Goal: Information Seeking & Learning: Find specific fact

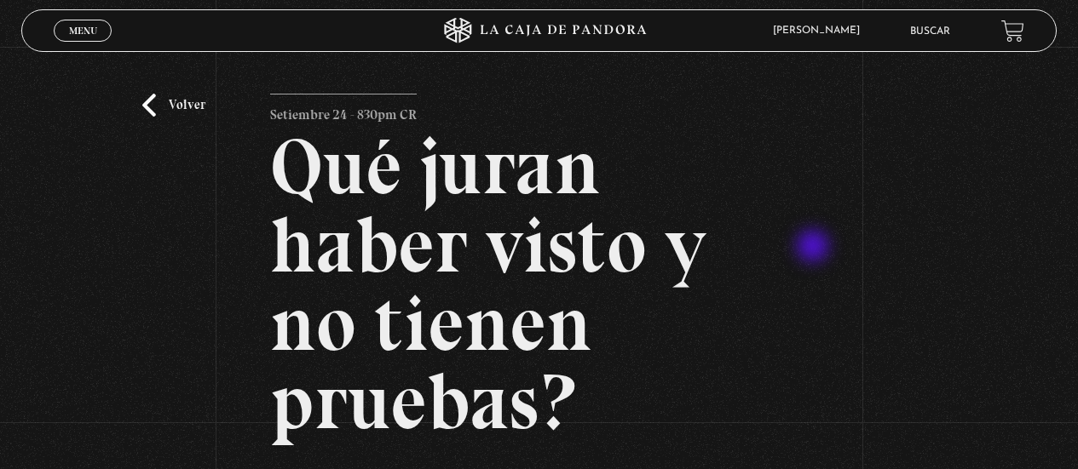
scroll to position [256, 0]
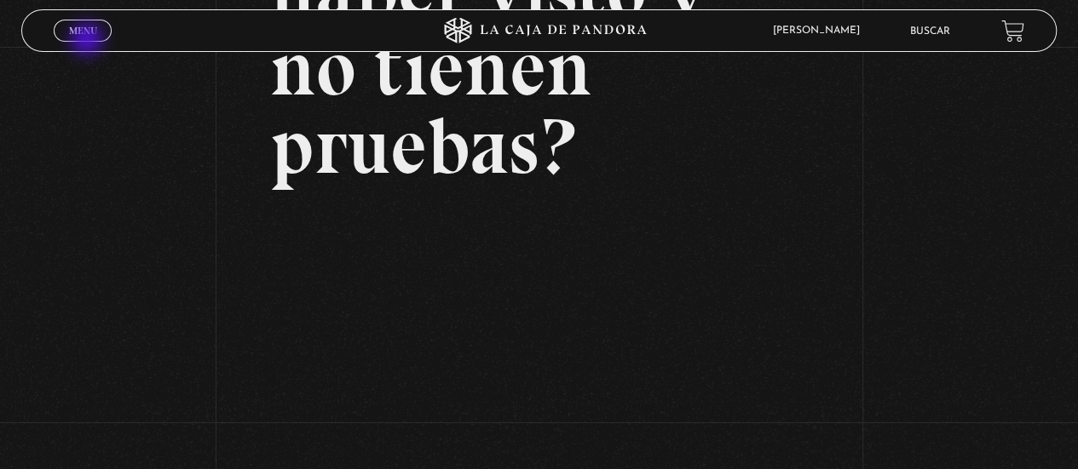
click at [89, 40] on span "Cerrar" at bounding box center [83, 46] width 40 height 12
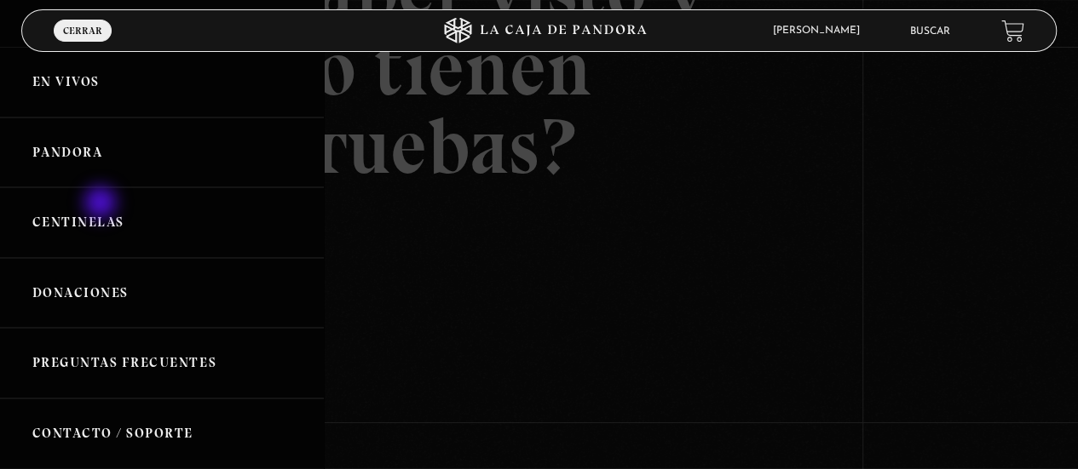
click at [100, 212] on link "Centinelas" at bounding box center [162, 222] width 324 height 71
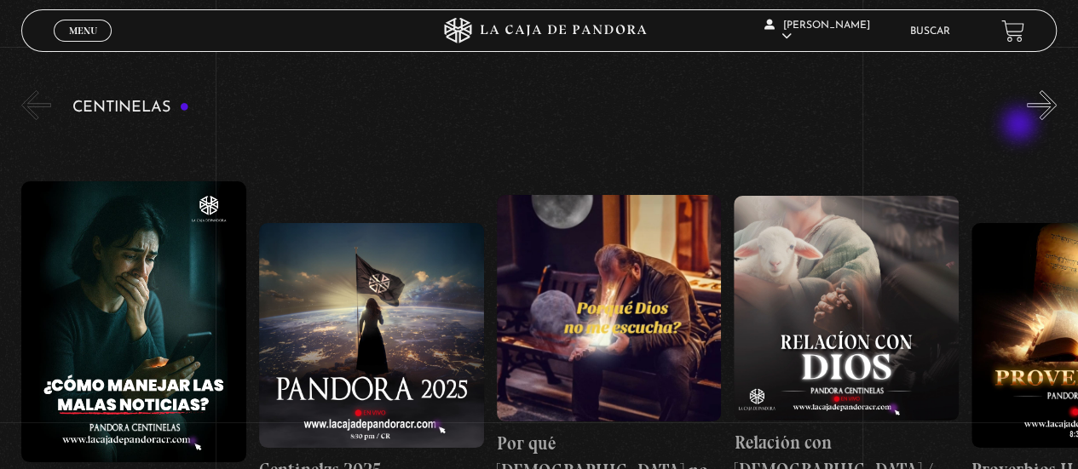
scroll to position [85, 0]
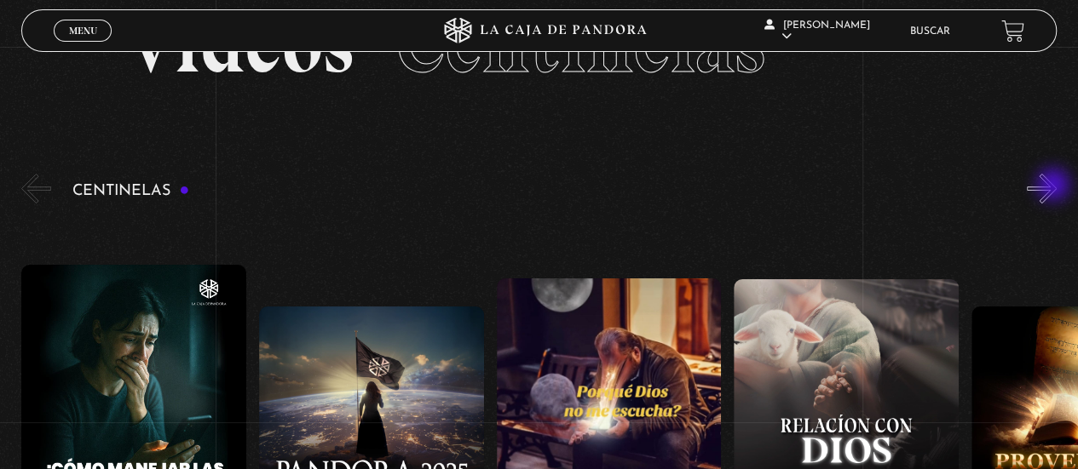
click at [1056, 187] on button "»" at bounding box center [1041, 189] width 30 height 30
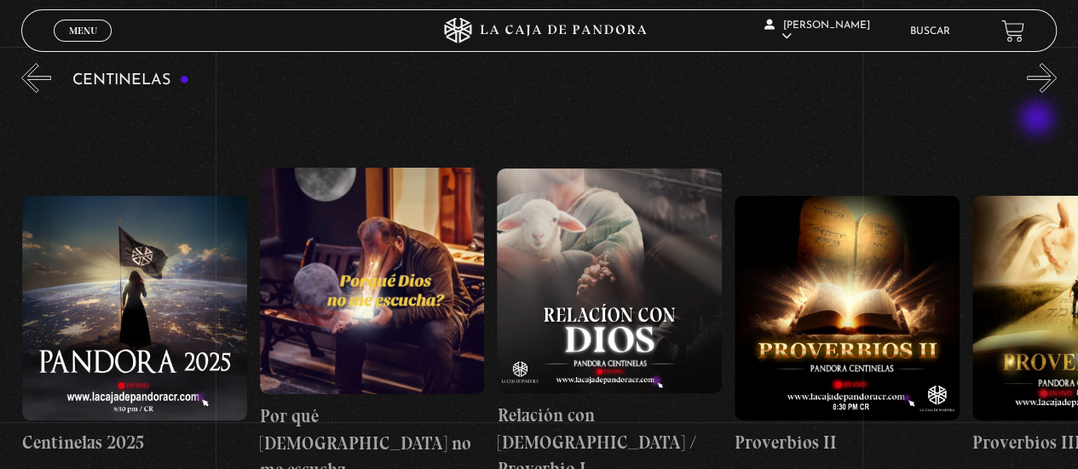
scroll to position [170, 0]
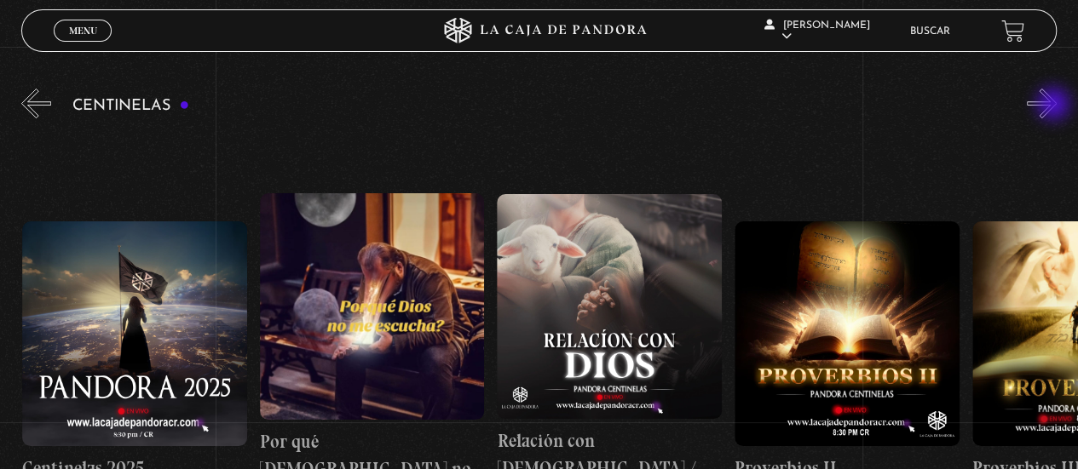
click at [1055, 106] on button "»" at bounding box center [1041, 104] width 30 height 30
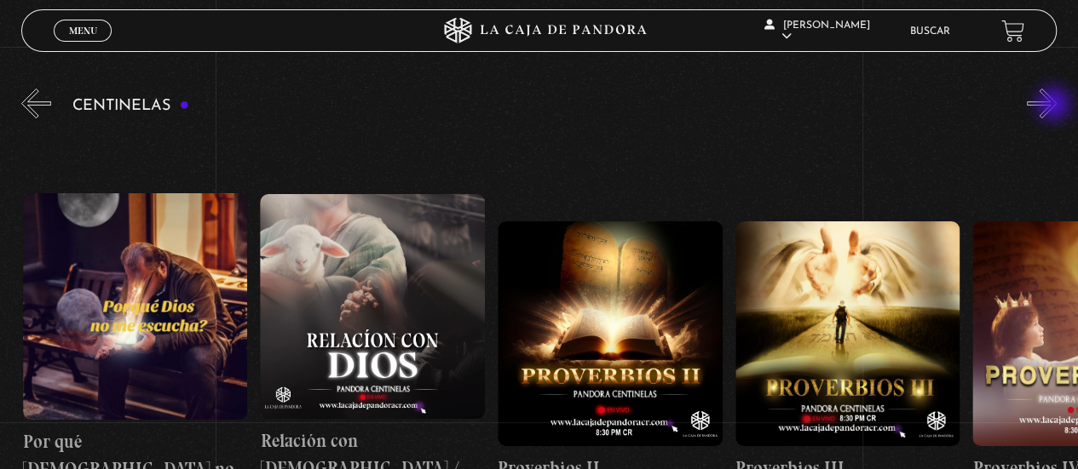
click at [1055, 106] on button "»" at bounding box center [1041, 104] width 30 height 30
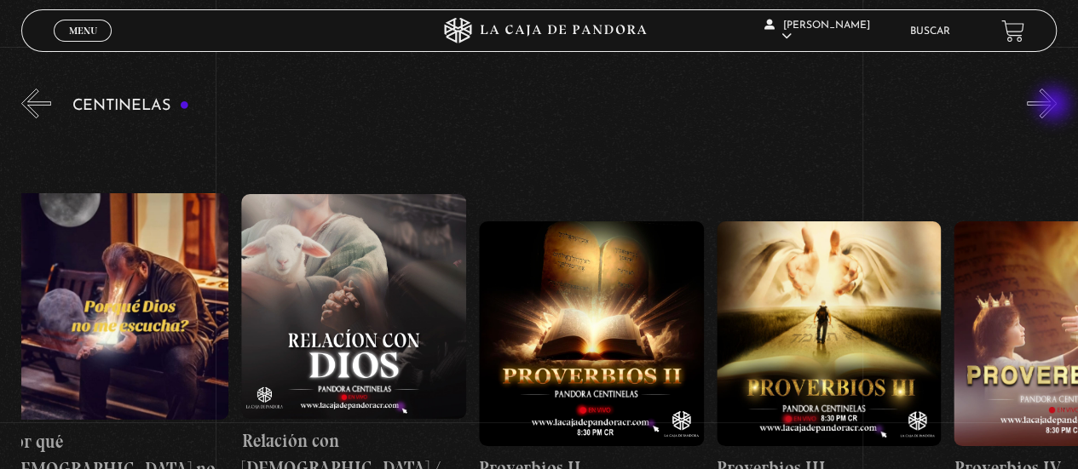
click at [1055, 106] on button "»" at bounding box center [1041, 104] width 30 height 30
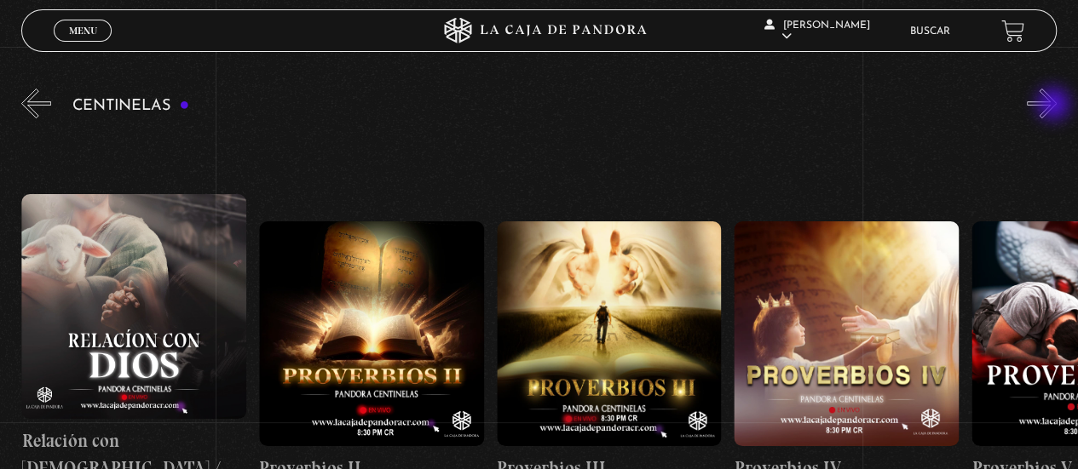
click at [1055, 106] on button "»" at bounding box center [1041, 104] width 30 height 30
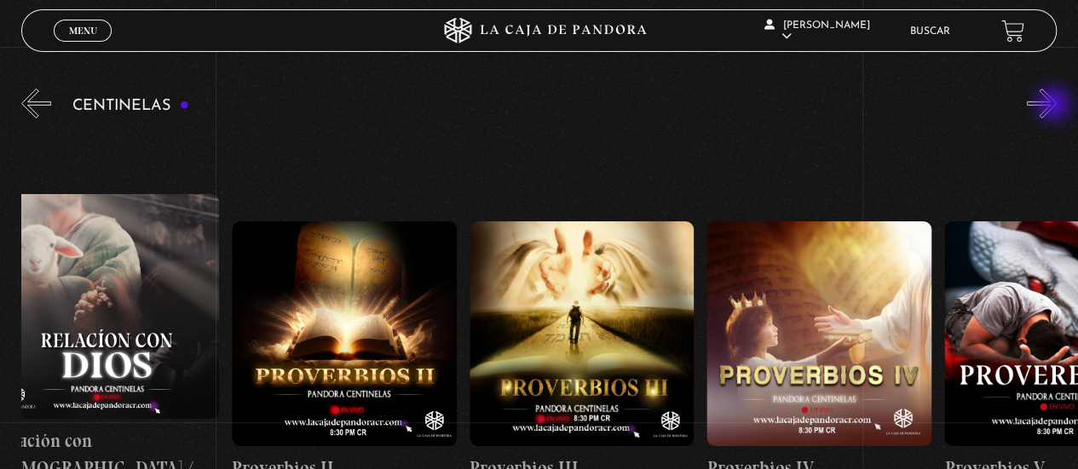
click at [1055, 106] on button "»" at bounding box center [1041, 104] width 30 height 30
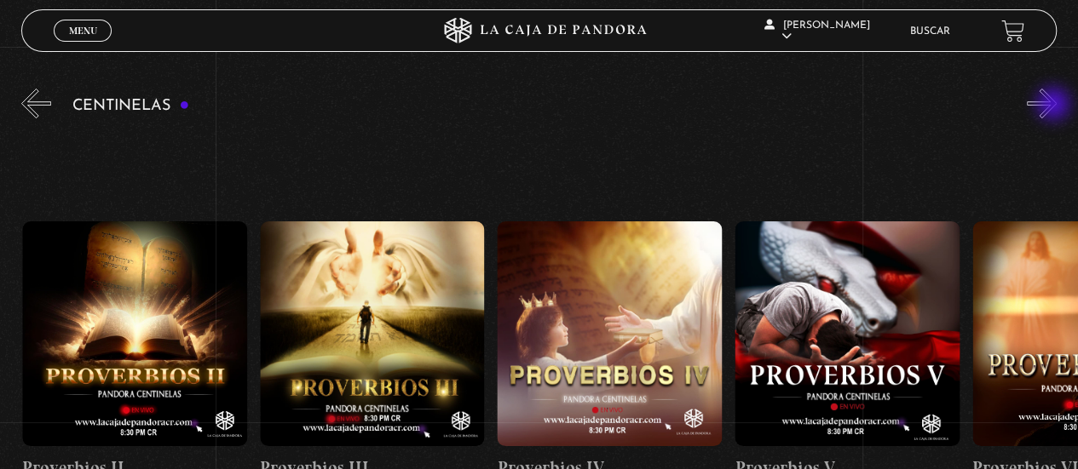
click at [1055, 106] on button "»" at bounding box center [1041, 104] width 30 height 30
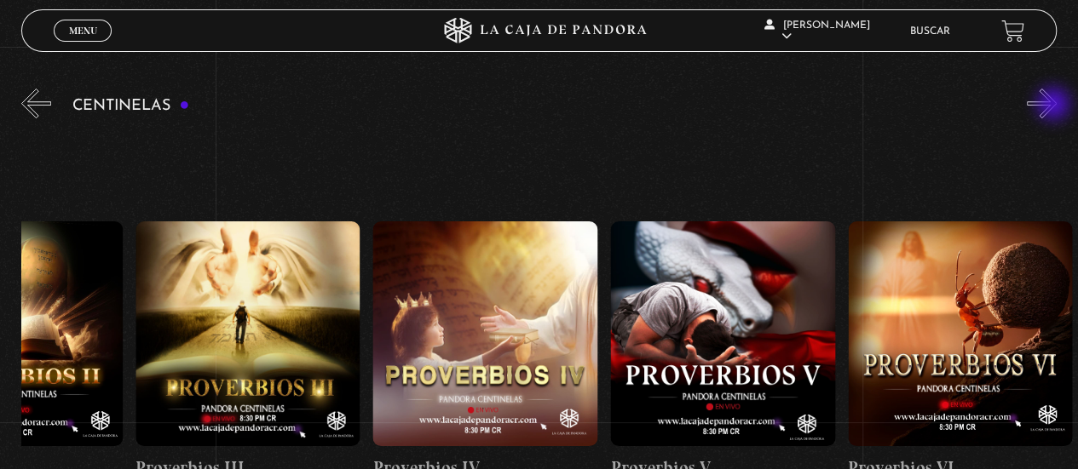
click at [1055, 106] on button "»" at bounding box center [1041, 104] width 30 height 30
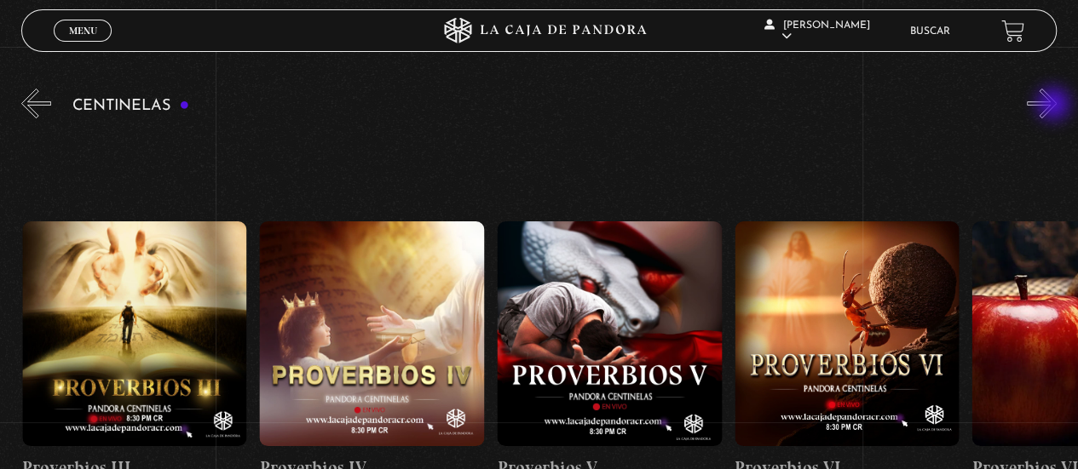
click at [1055, 106] on button "»" at bounding box center [1041, 104] width 30 height 30
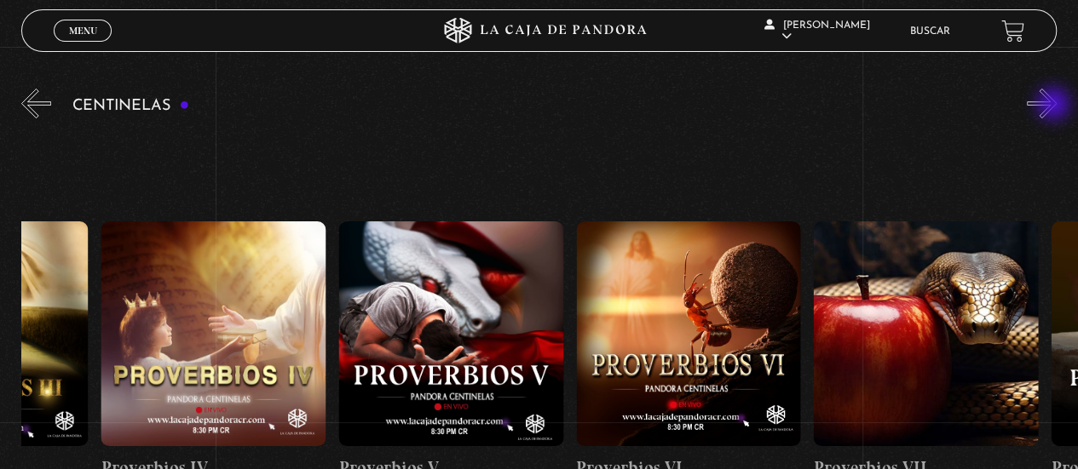
click at [1055, 106] on button "»" at bounding box center [1041, 104] width 30 height 30
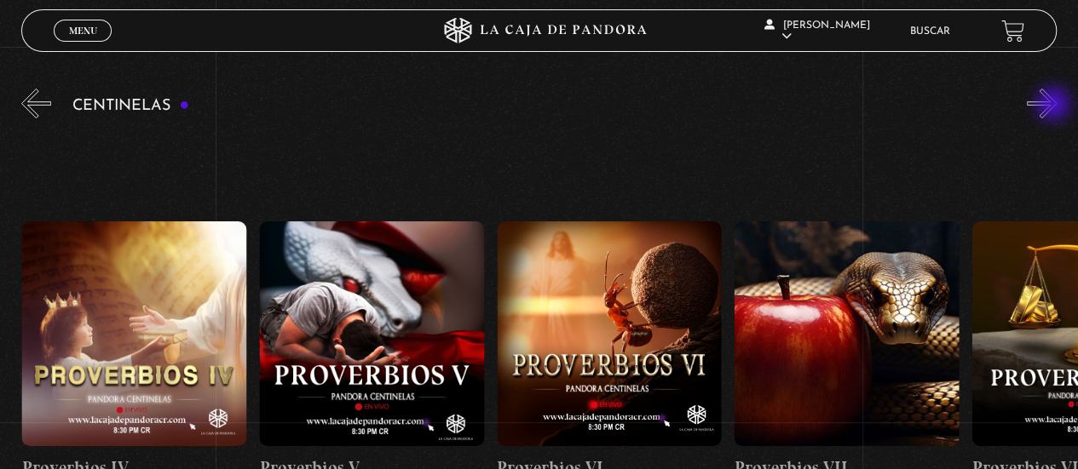
click at [1055, 106] on button "»" at bounding box center [1041, 104] width 30 height 30
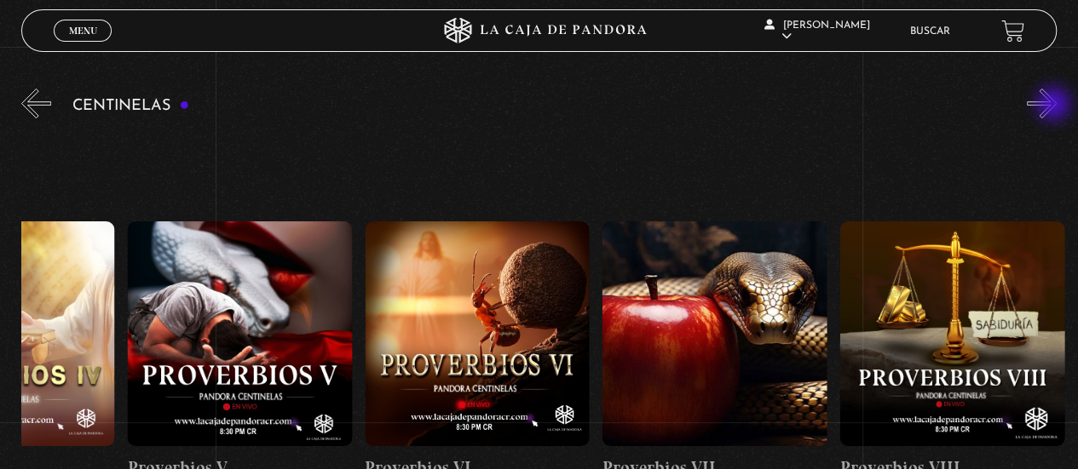
click at [1055, 106] on button "»" at bounding box center [1041, 104] width 30 height 30
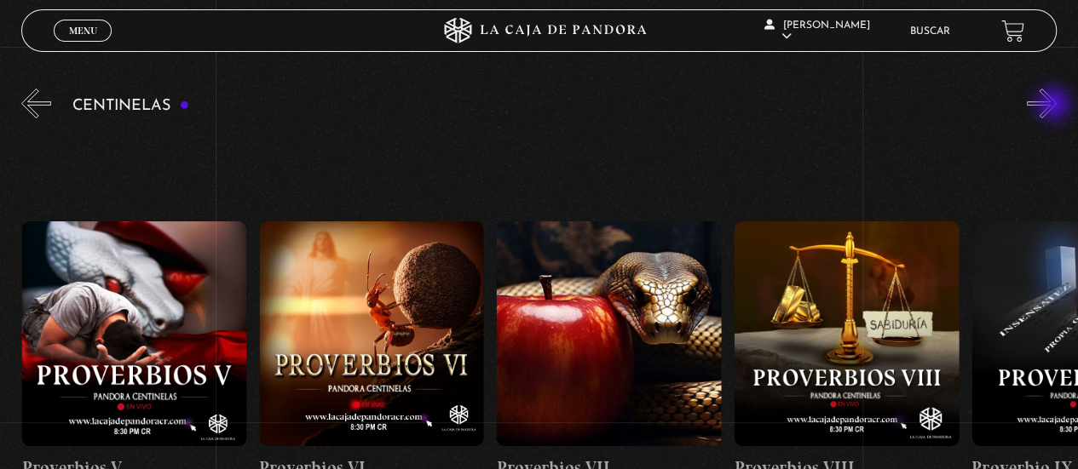
click at [1055, 106] on button "»" at bounding box center [1041, 104] width 30 height 30
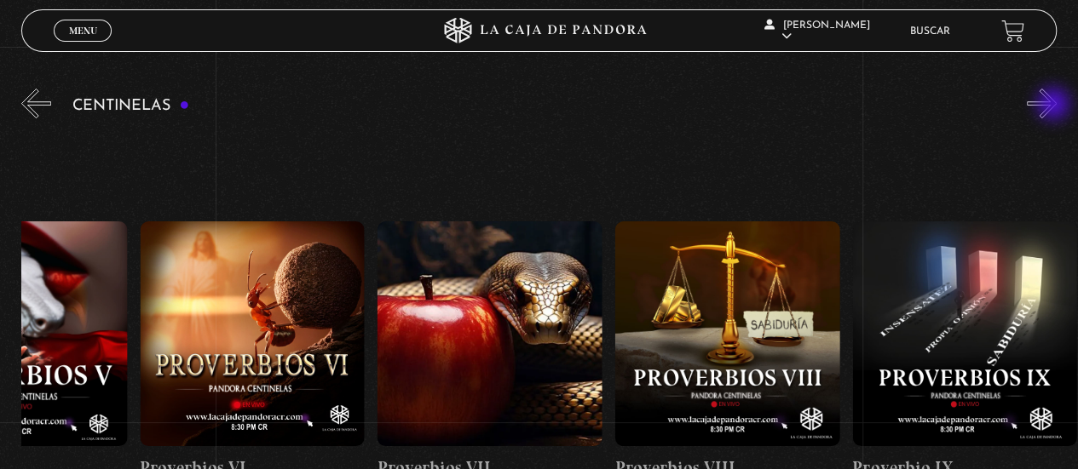
click at [1055, 106] on button "»" at bounding box center [1041, 104] width 30 height 30
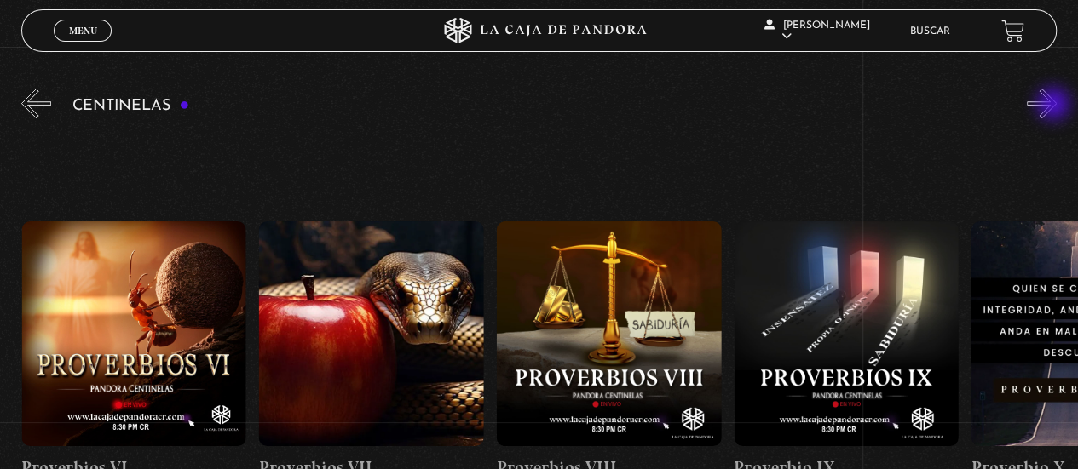
click at [1055, 106] on button "»" at bounding box center [1041, 104] width 30 height 30
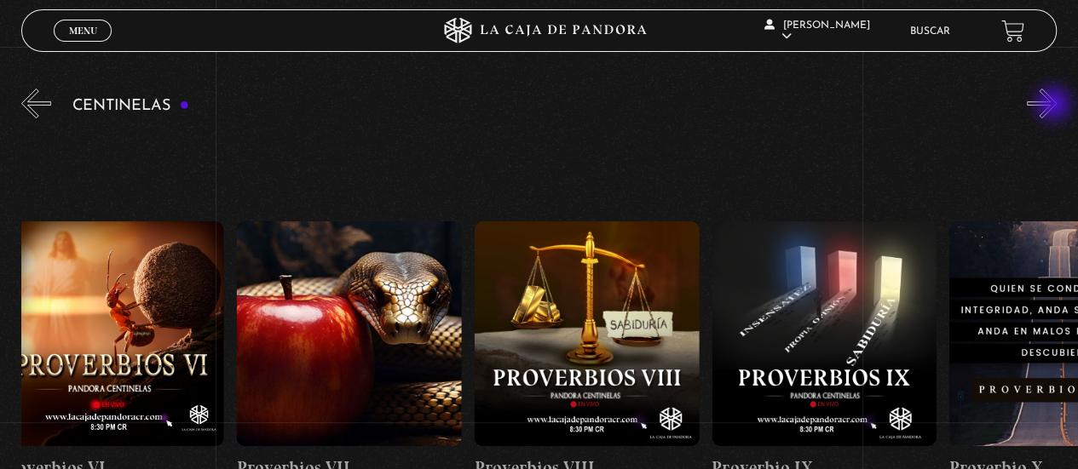
click at [1055, 106] on button "»" at bounding box center [1041, 104] width 30 height 30
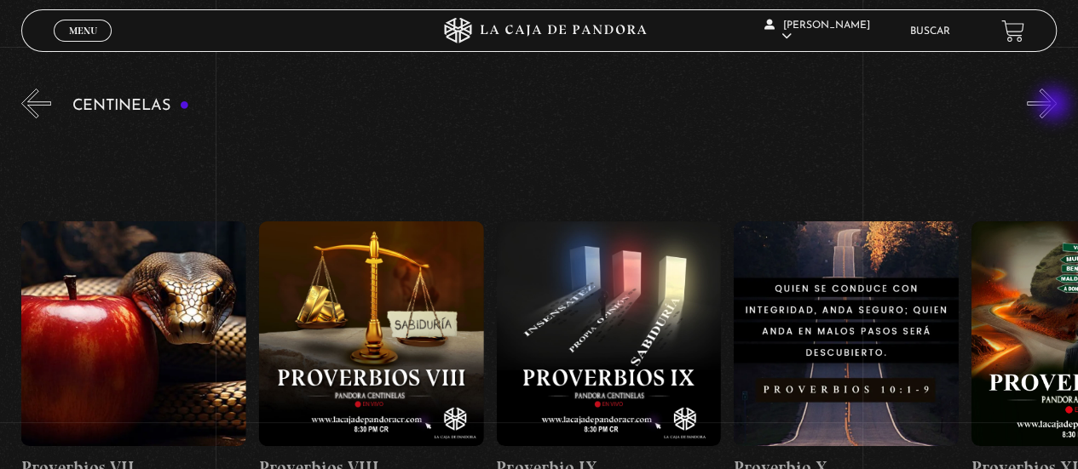
click at [1055, 106] on button "»" at bounding box center [1041, 104] width 30 height 30
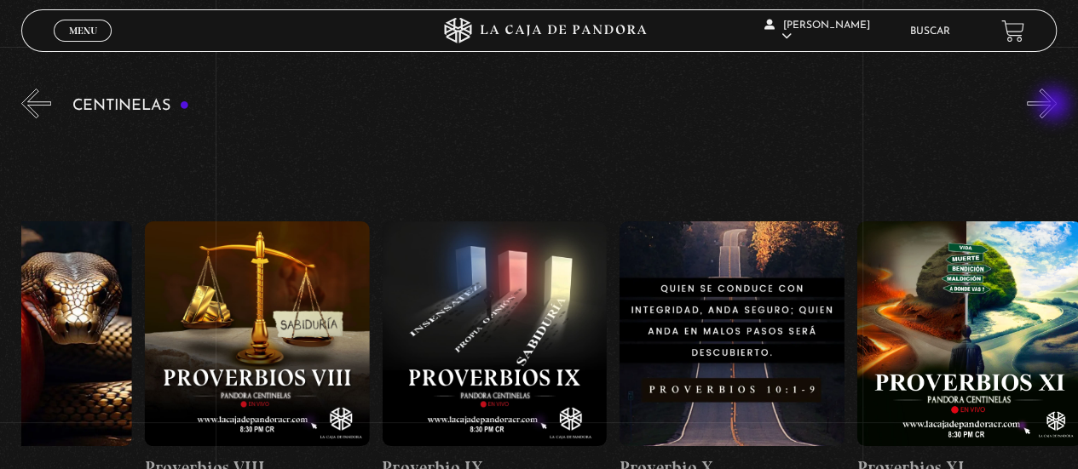
click at [1055, 106] on button "»" at bounding box center [1041, 104] width 30 height 30
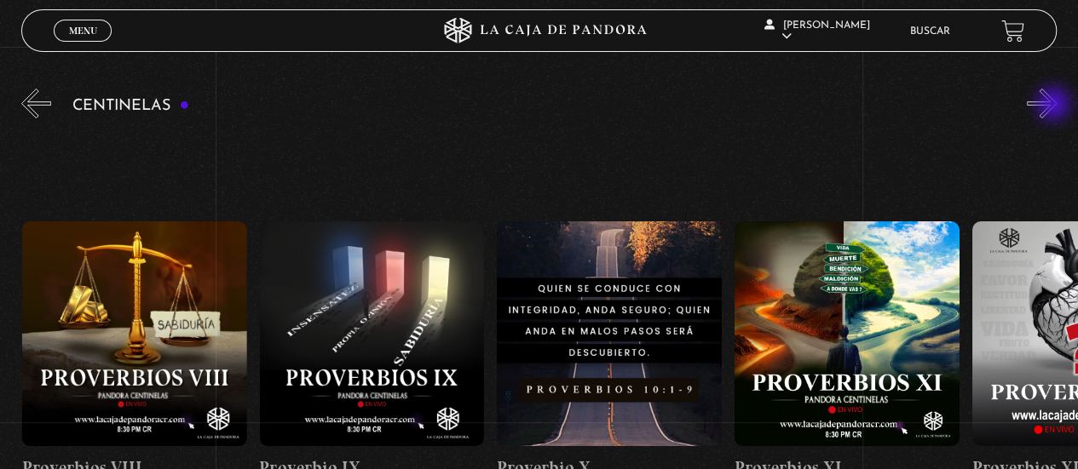
click at [1055, 106] on button "»" at bounding box center [1041, 104] width 30 height 30
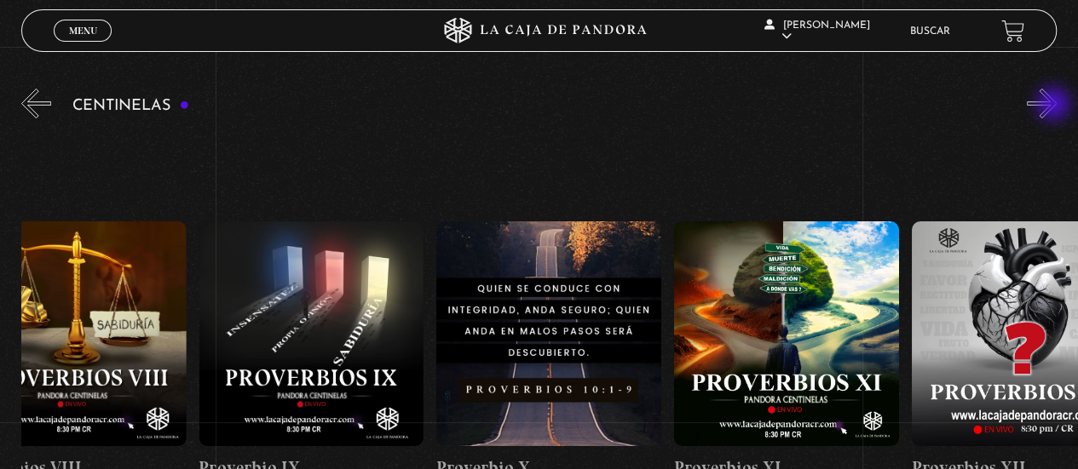
click at [1055, 106] on button "»" at bounding box center [1041, 104] width 30 height 30
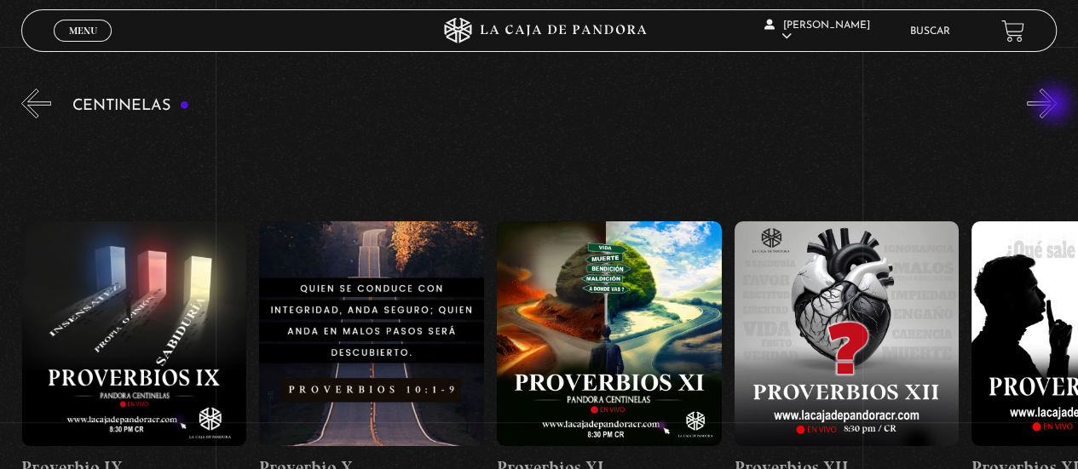
click at [1055, 106] on button "»" at bounding box center [1041, 104] width 30 height 30
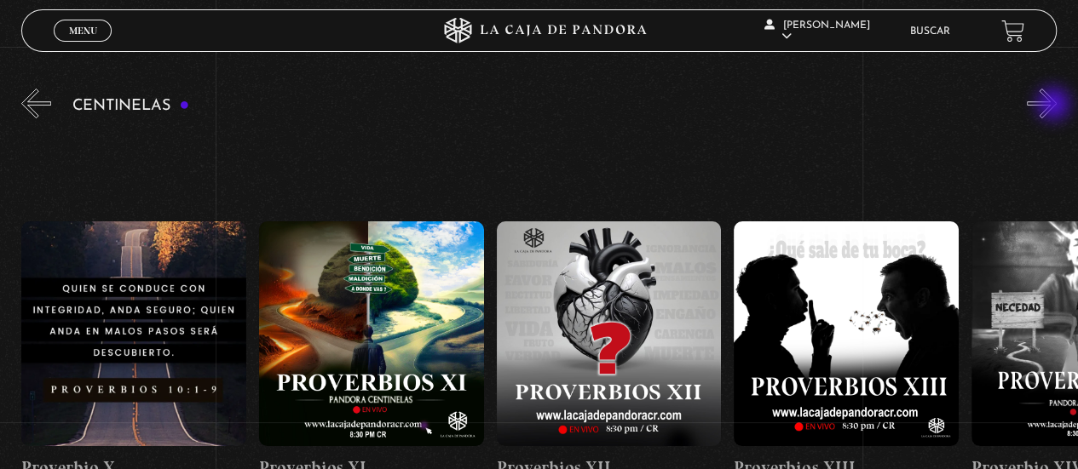
click at [1055, 106] on button "»" at bounding box center [1041, 104] width 30 height 30
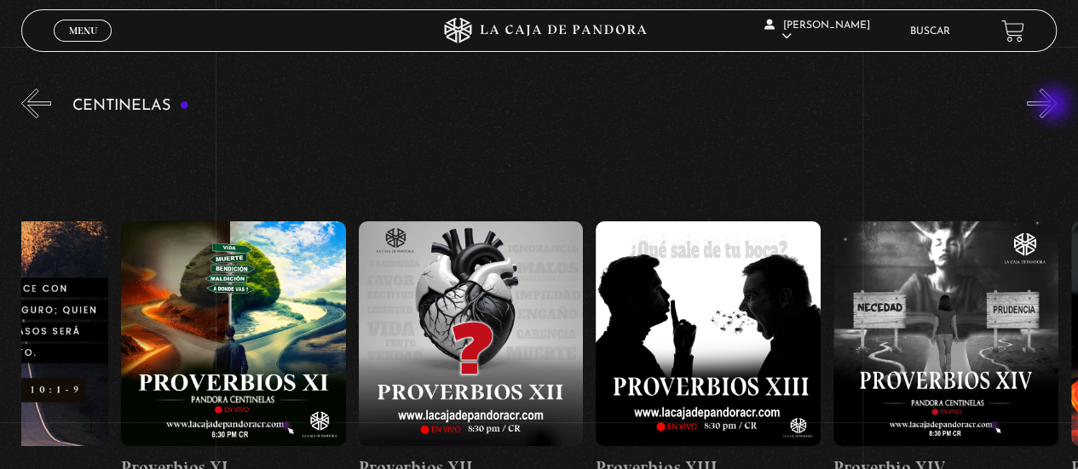
click at [1055, 106] on button "»" at bounding box center [1041, 104] width 30 height 30
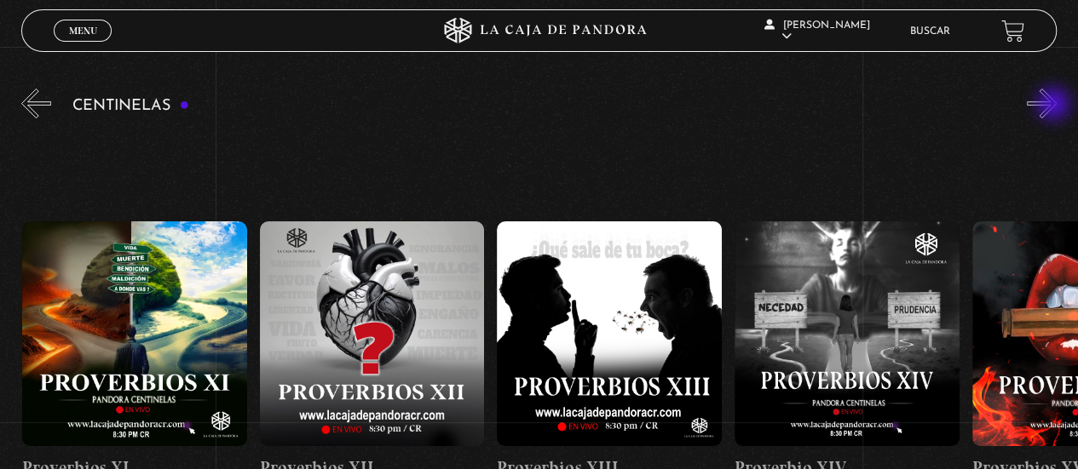
click at [1055, 106] on button "»" at bounding box center [1041, 104] width 30 height 30
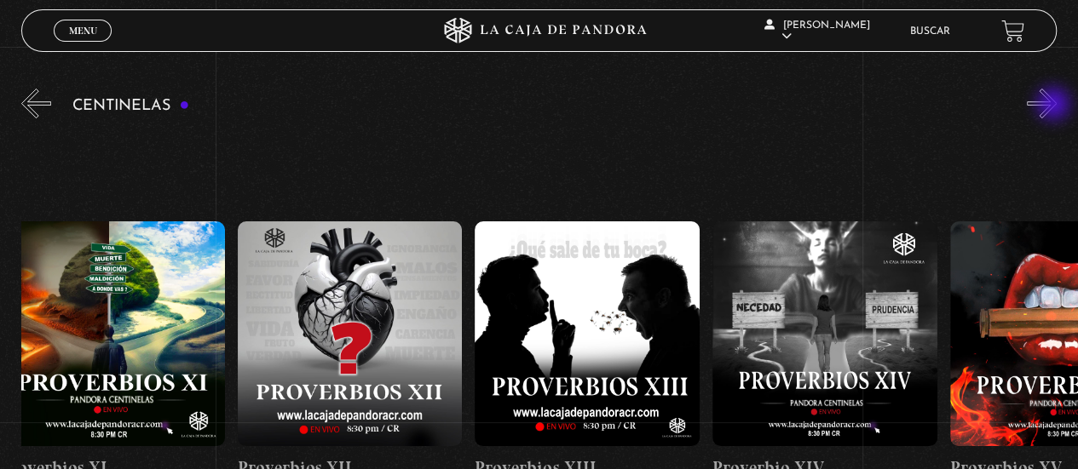
click at [1055, 106] on button "»" at bounding box center [1041, 104] width 30 height 30
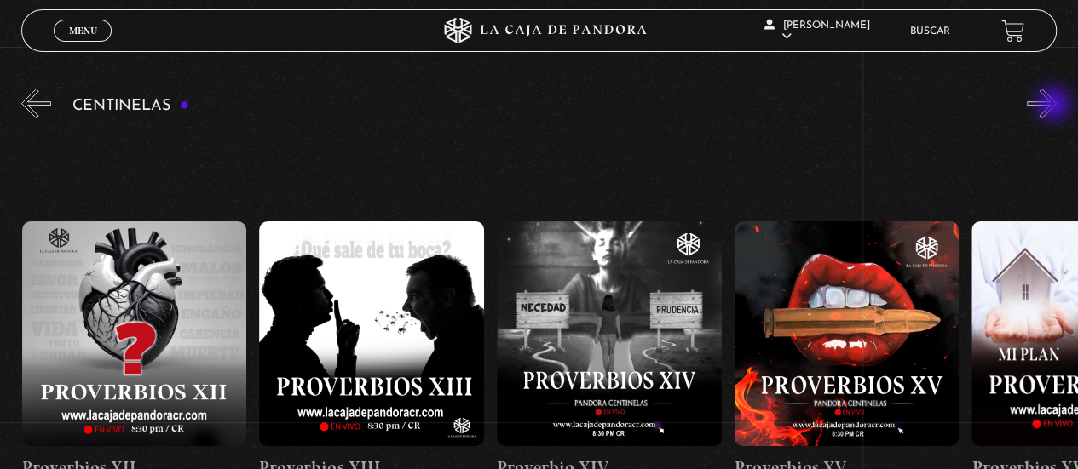
click at [1055, 106] on button "»" at bounding box center [1041, 104] width 30 height 30
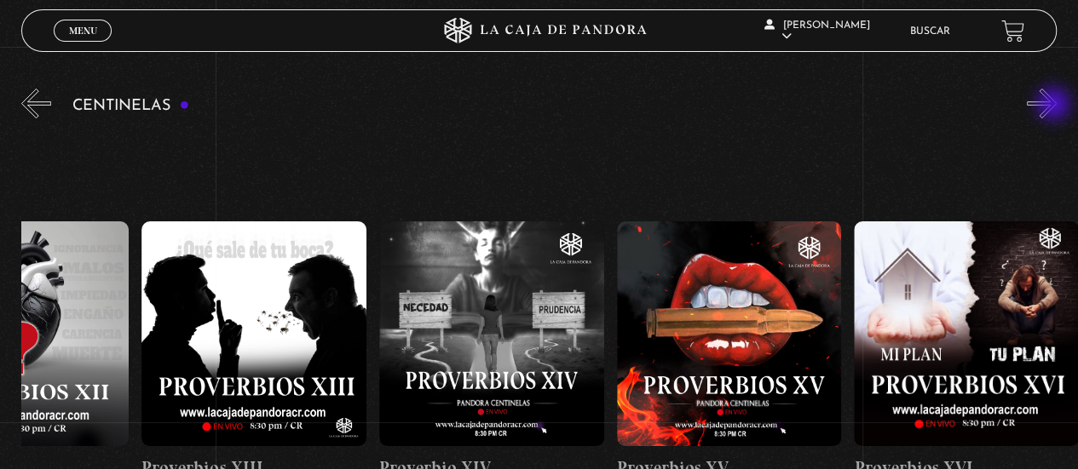
click at [1055, 106] on button "»" at bounding box center [1041, 104] width 30 height 30
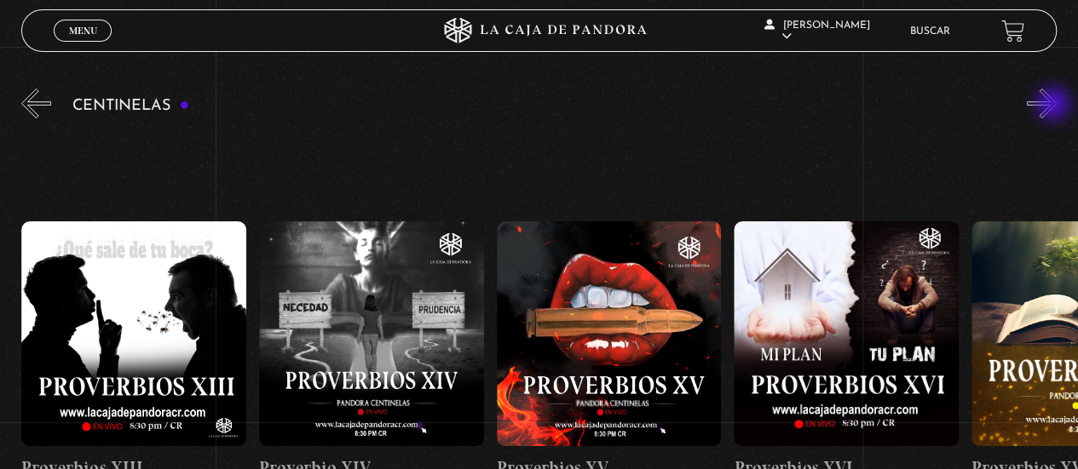
click at [1055, 106] on button "»" at bounding box center [1041, 104] width 30 height 30
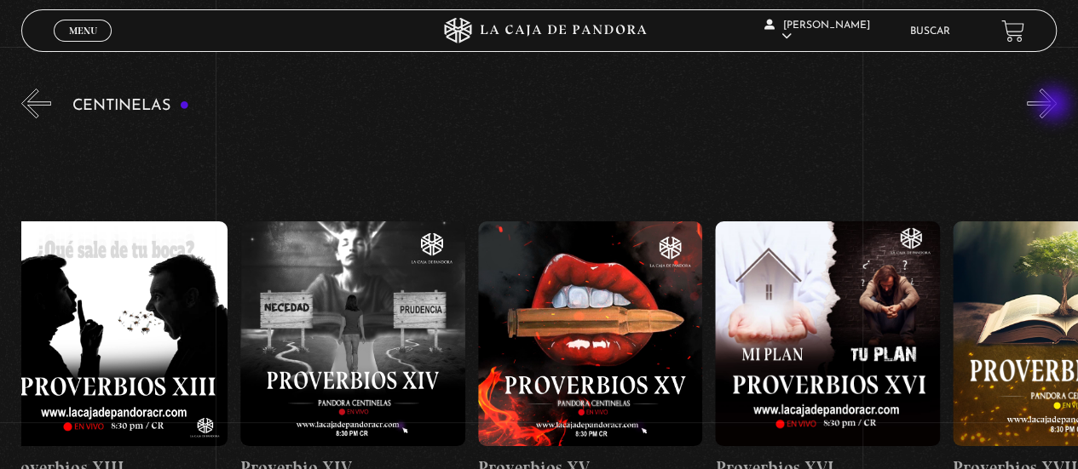
click at [1055, 106] on button "»" at bounding box center [1041, 104] width 30 height 30
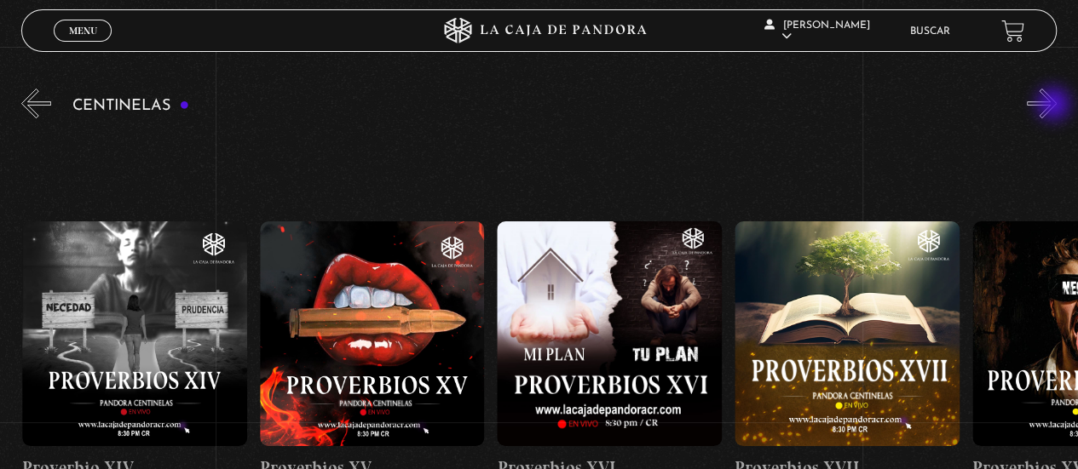
click at [1055, 106] on button "»" at bounding box center [1041, 104] width 30 height 30
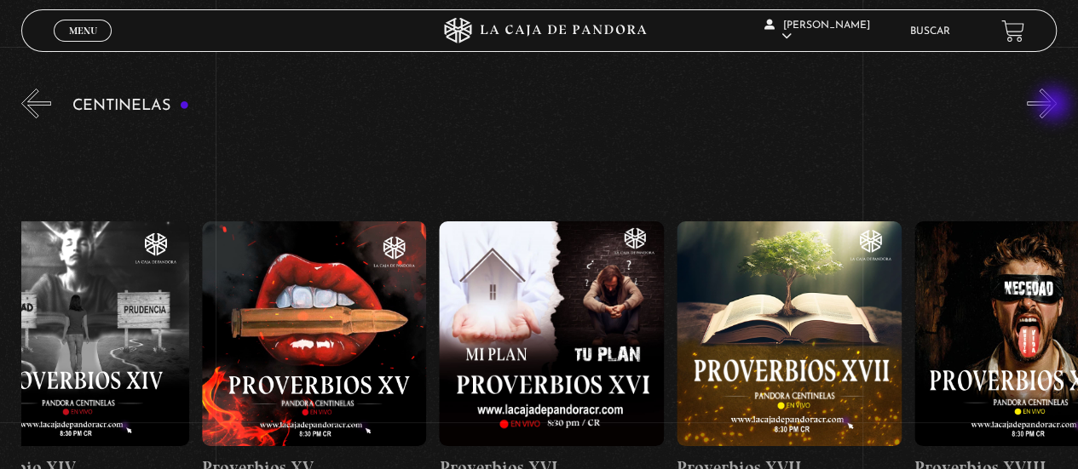
click at [1055, 106] on button "»" at bounding box center [1041, 104] width 30 height 30
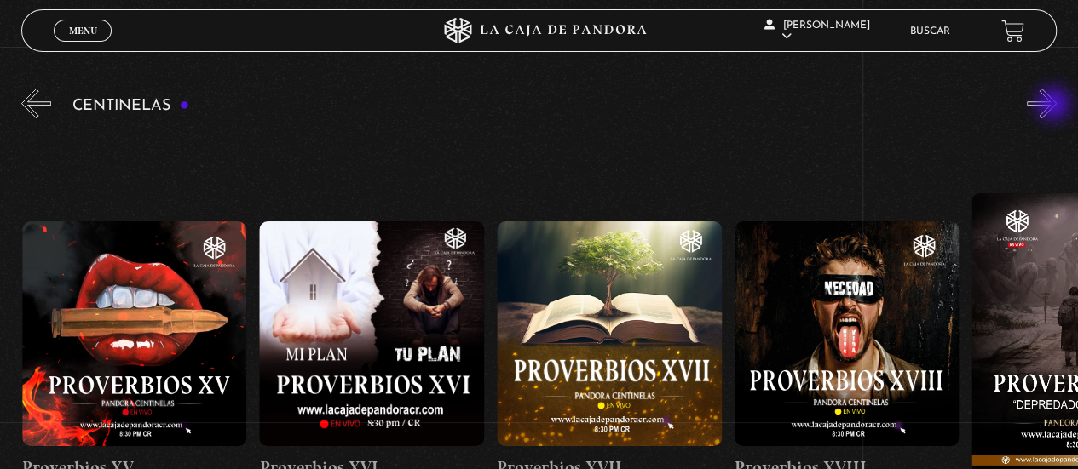
click at [1055, 106] on button "»" at bounding box center [1041, 104] width 30 height 30
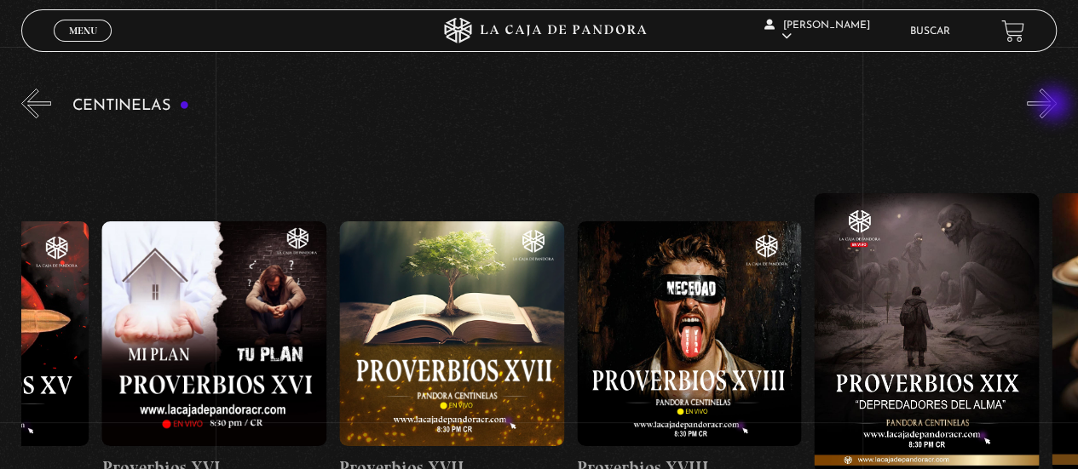
click at [1055, 106] on button "»" at bounding box center [1041, 104] width 30 height 30
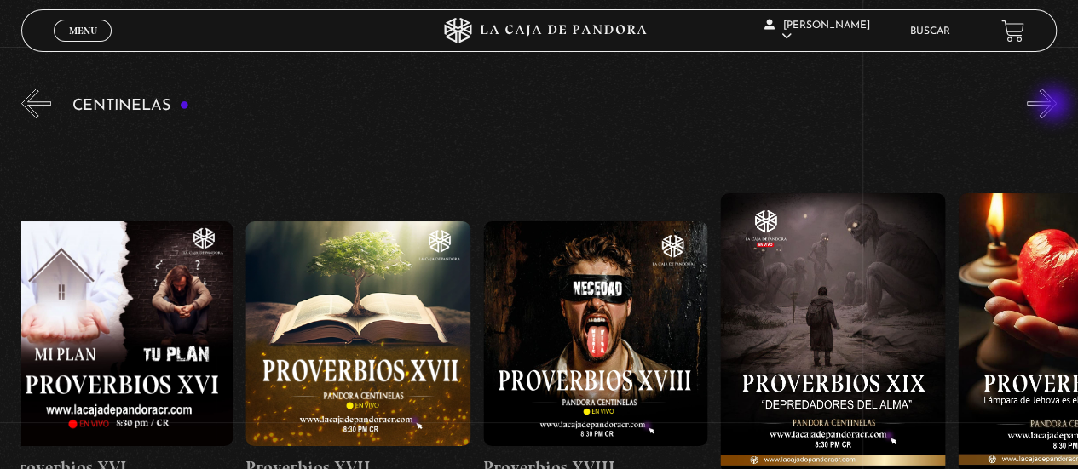
click at [1055, 106] on button "»" at bounding box center [1041, 104] width 30 height 30
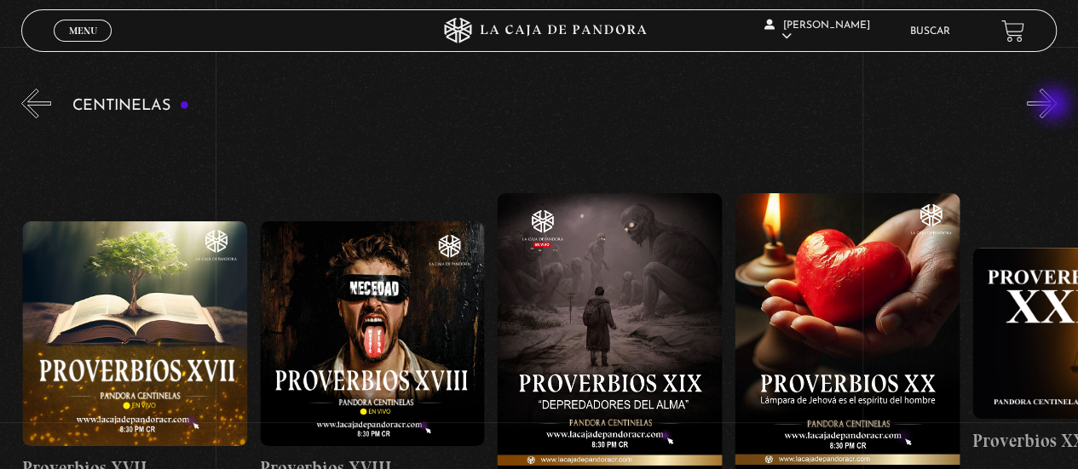
click at [1055, 106] on button "»" at bounding box center [1041, 104] width 30 height 30
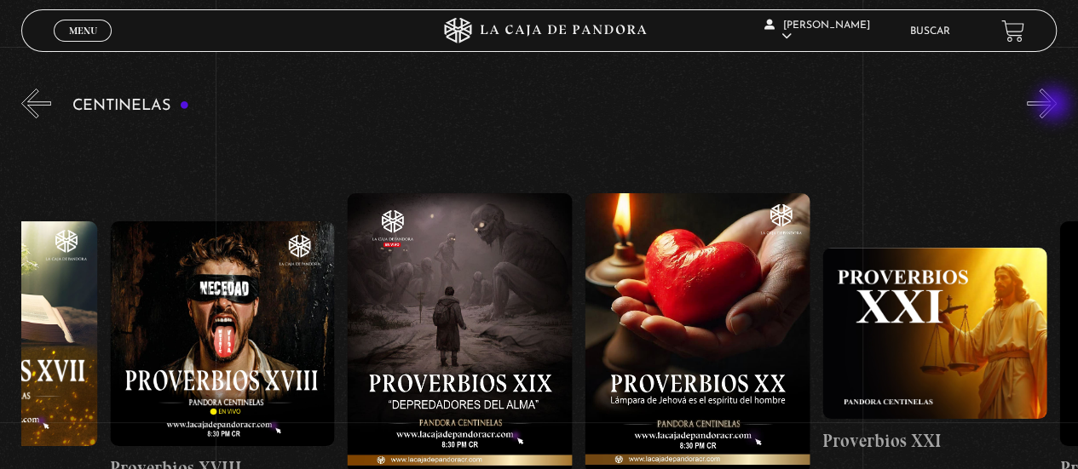
click at [1055, 106] on button "»" at bounding box center [1041, 104] width 30 height 30
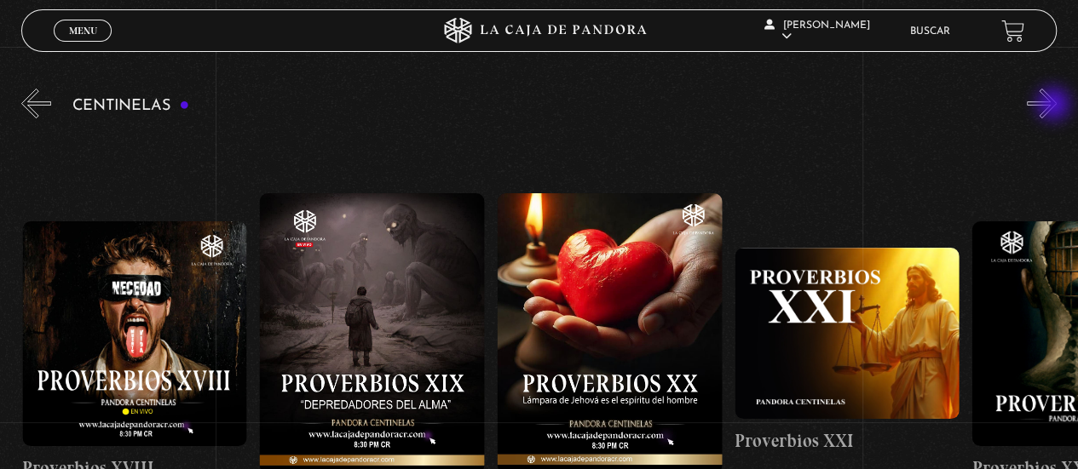
click at [1055, 106] on button "»" at bounding box center [1041, 104] width 30 height 30
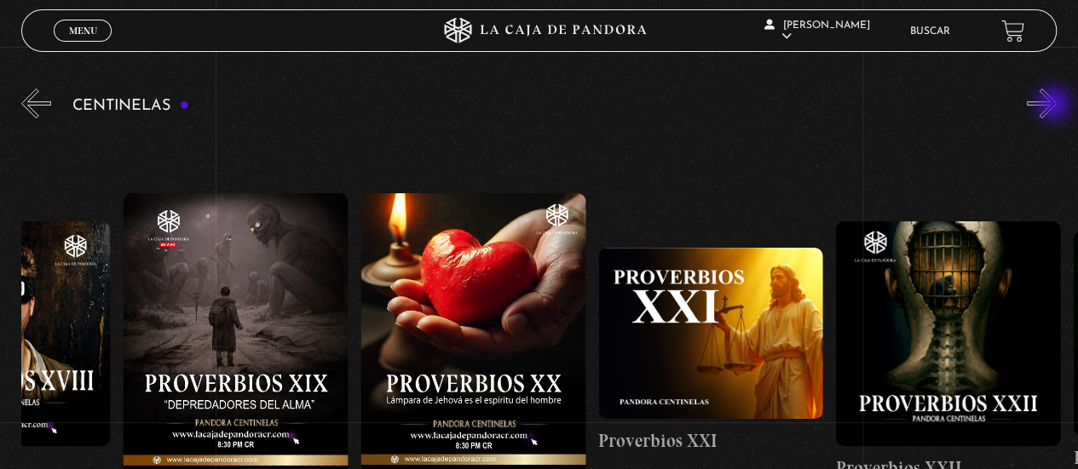
click at [1055, 106] on button "»" at bounding box center [1041, 104] width 30 height 30
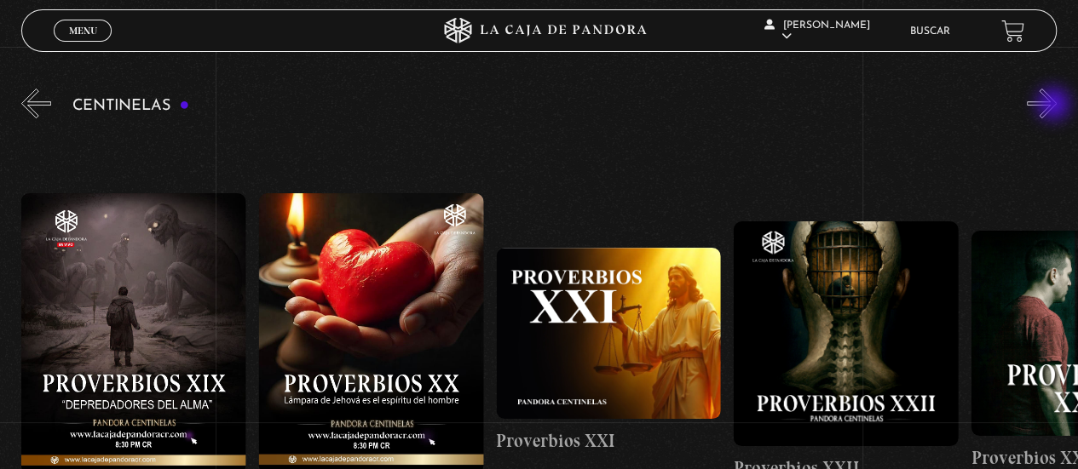
click at [1055, 106] on button "»" at bounding box center [1041, 104] width 30 height 30
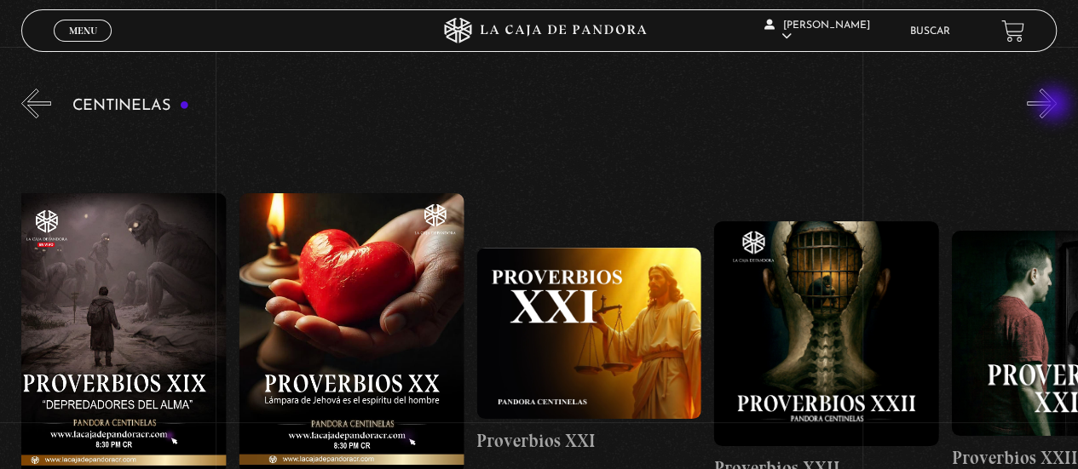
click at [1055, 106] on button "»" at bounding box center [1041, 104] width 30 height 30
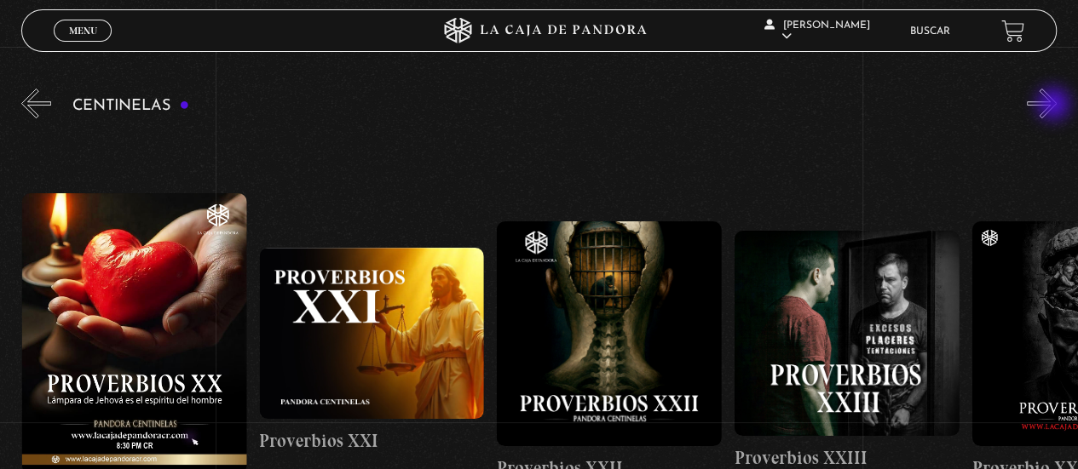
click at [1055, 106] on button "»" at bounding box center [1041, 104] width 30 height 30
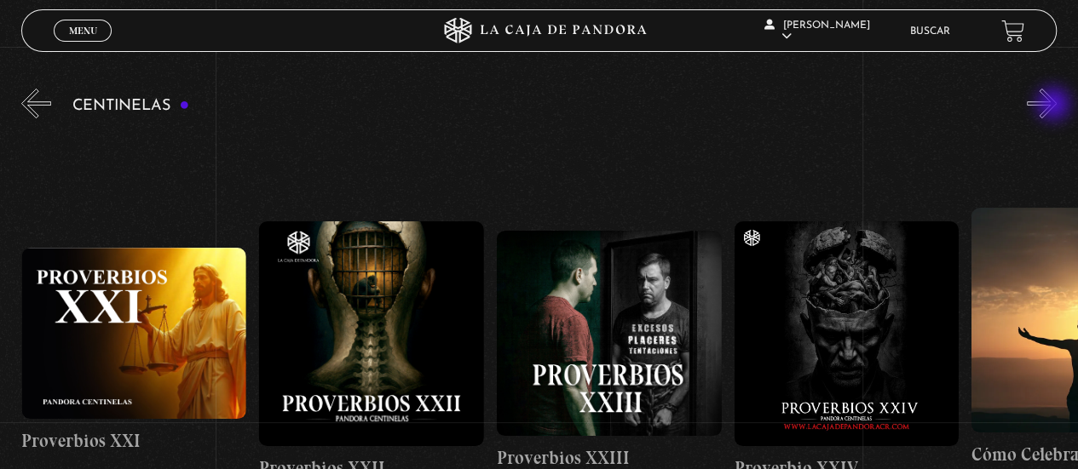
click at [1055, 106] on button "»" at bounding box center [1041, 104] width 30 height 30
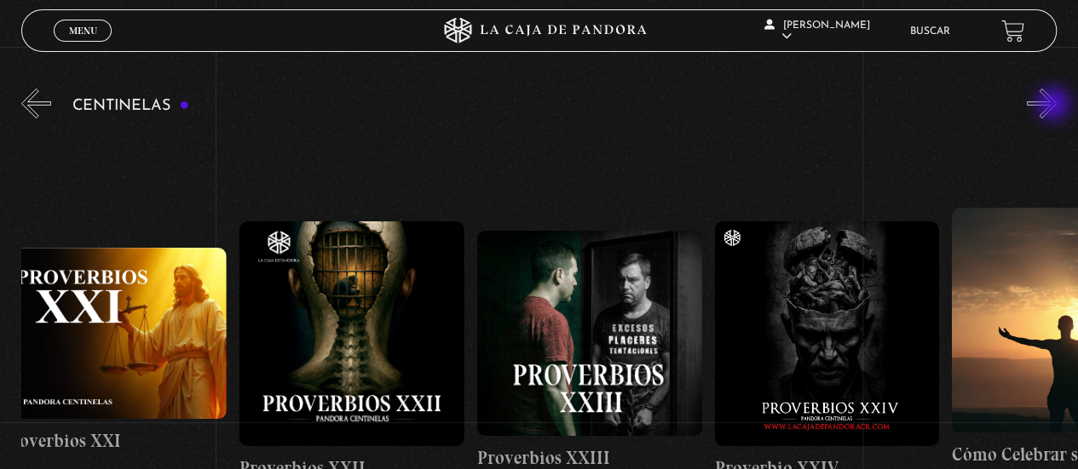
click at [1055, 106] on button "»" at bounding box center [1041, 104] width 30 height 30
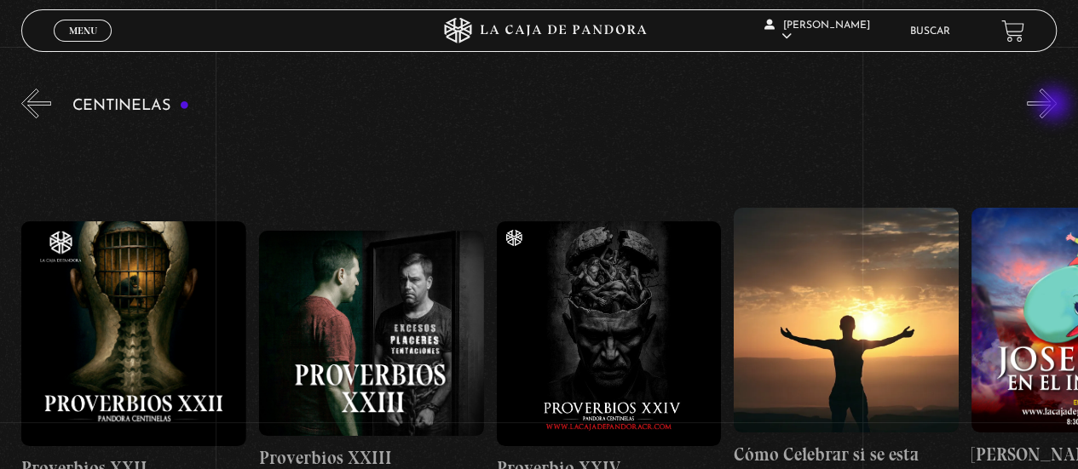
click at [1055, 106] on button "»" at bounding box center [1041, 104] width 30 height 30
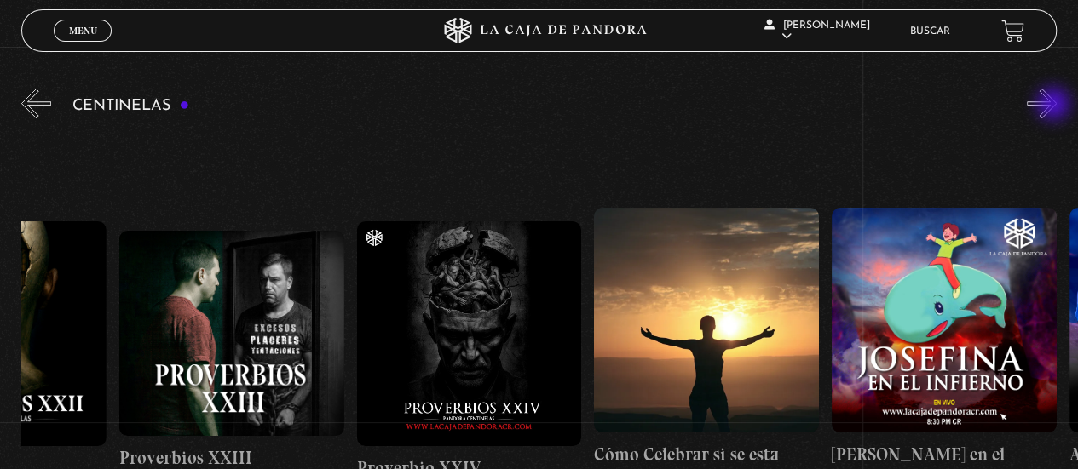
click at [1055, 106] on button "»" at bounding box center [1041, 104] width 30 height 30
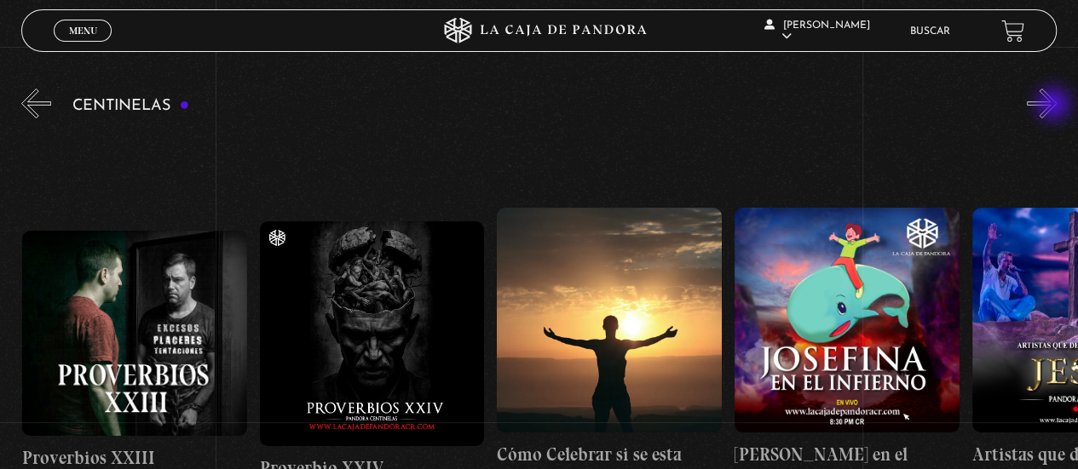
click at [1055, 106] on button "»" at bounding box center [1041, 104] width 30 height 30
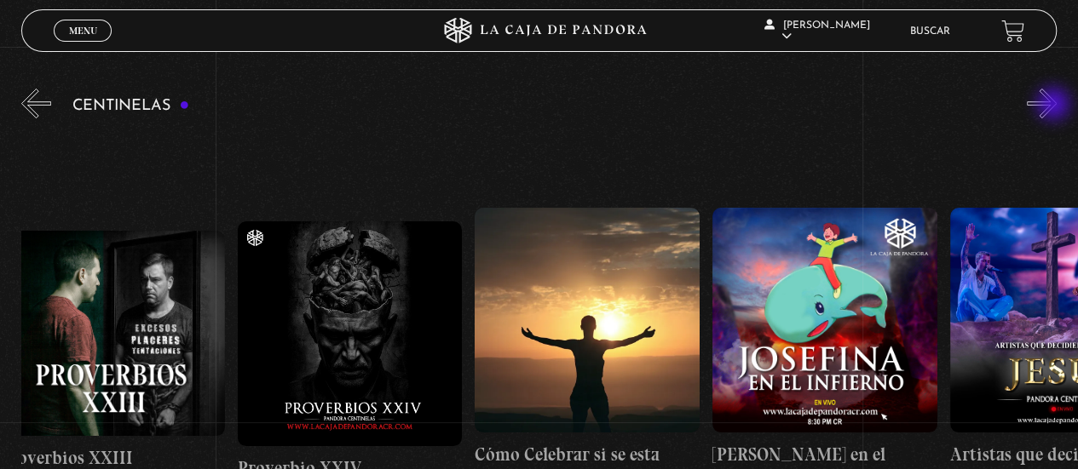
click at [1055, 106] on button "»" at bounding box center [1041, 104] width 30 height 30
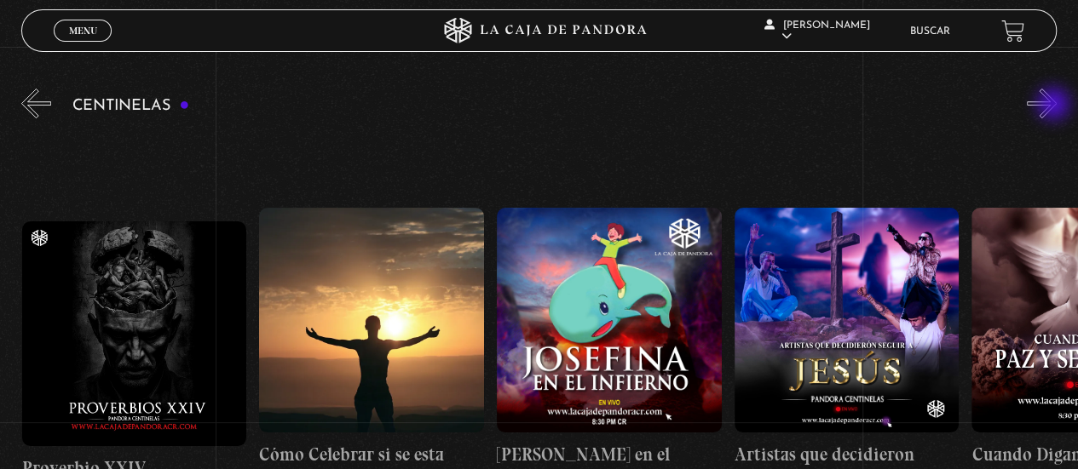
click at [1055, 106] on button "»" at bounding box center [1041, 104] width 30 height 30
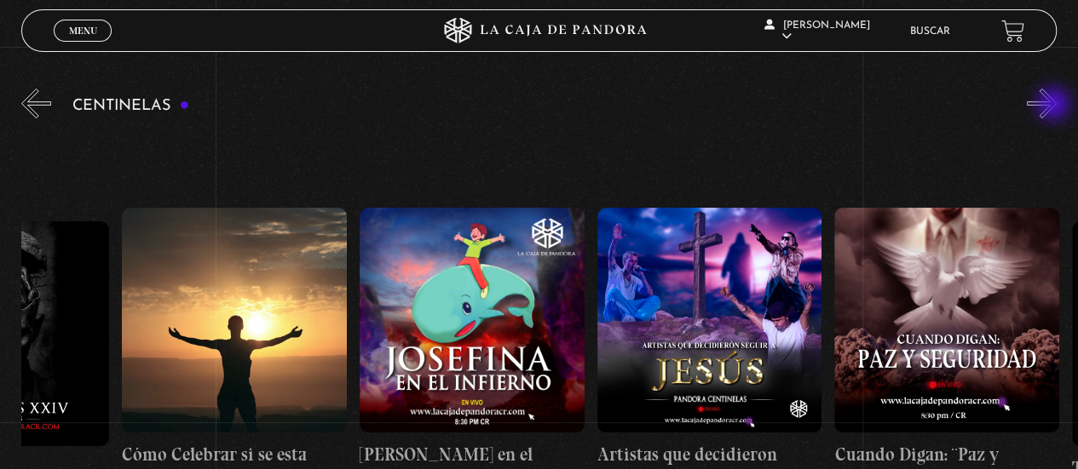
click at [1055, 106] on button "»" at bounding box center [1041, 104] width 30 height 30
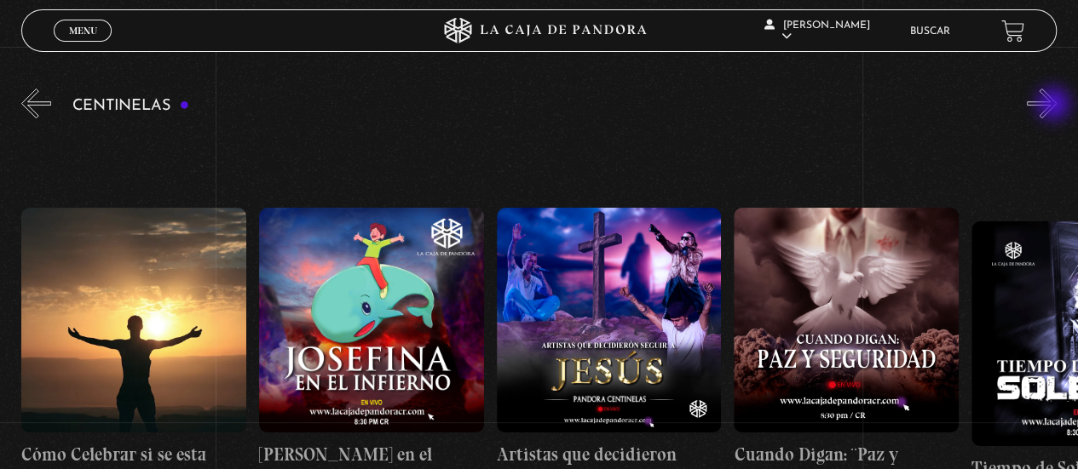
click at [1055, 106] on button "»" at bounding box center [1041, 104] width 30 height 30
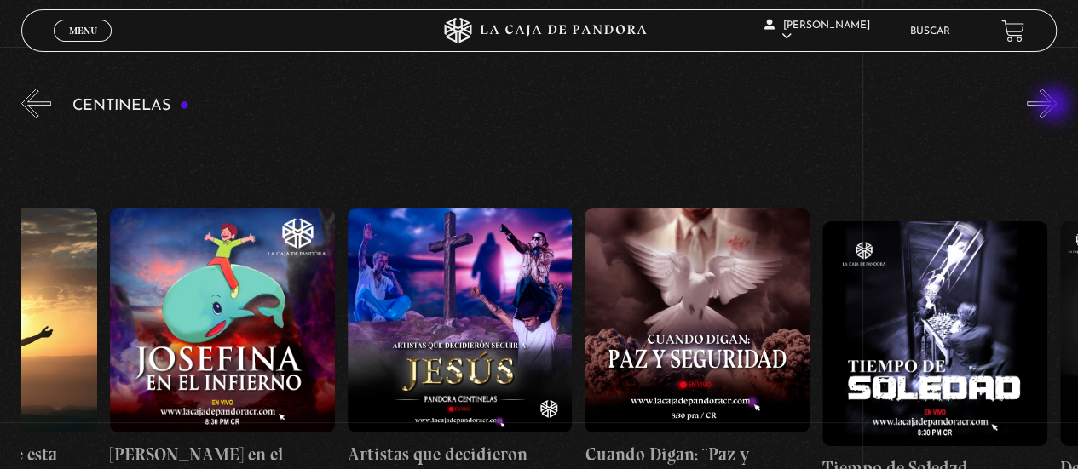
click at [1055, 106] on button "»" at bounding box center [1041, 104] width 30 height 30
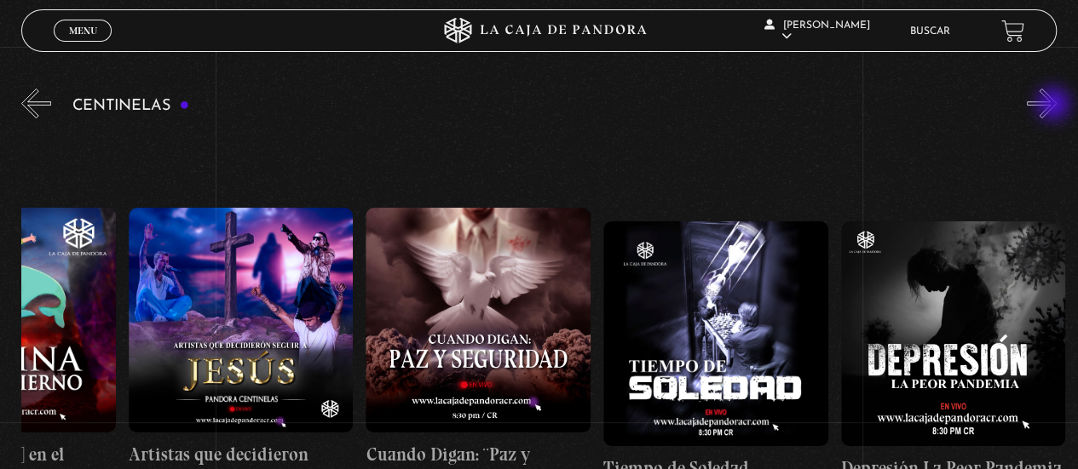
click at [1055, 106] on button "»" at bounding box center [1041, 104] width 30 height 30
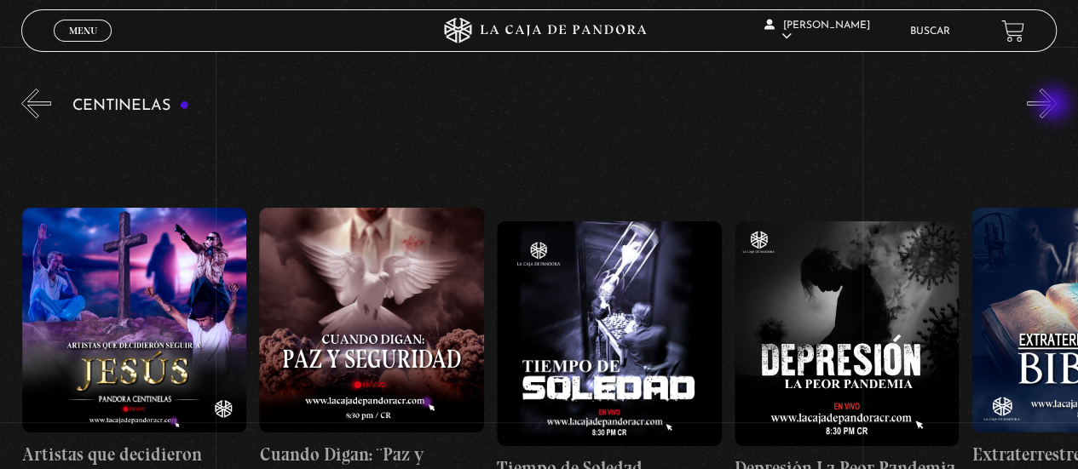
click at [1055, 106] on button "»" at bounding box center [1041, 104] width 30 height 30
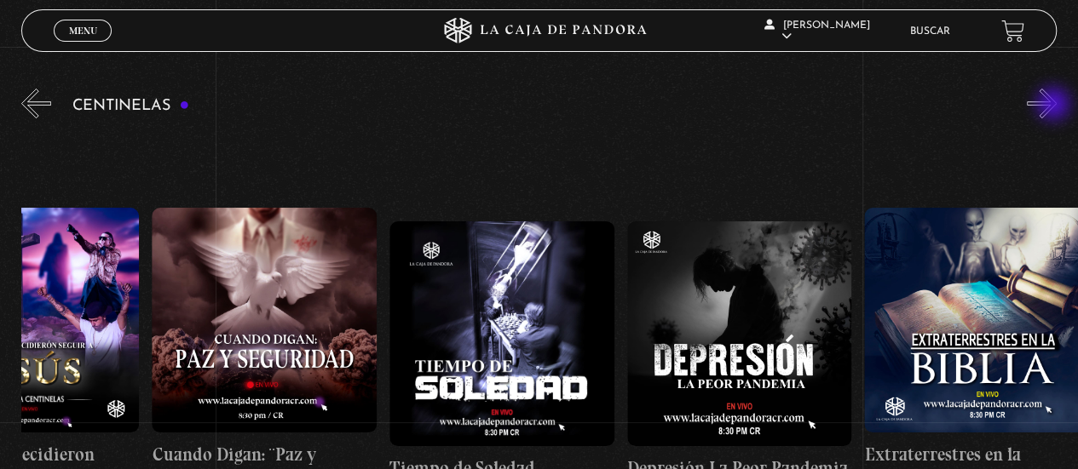
click at [1055, 106] on button "»" at bounding box center [1041, 104] width 30 height 30
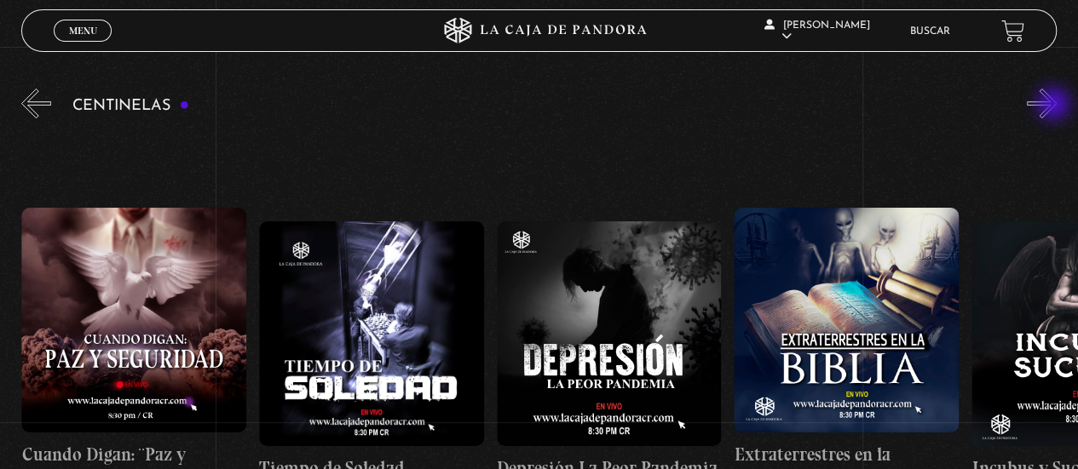
click at [1055, 106] on button "»" at bounding box center [1041, 104] width 30 height 30
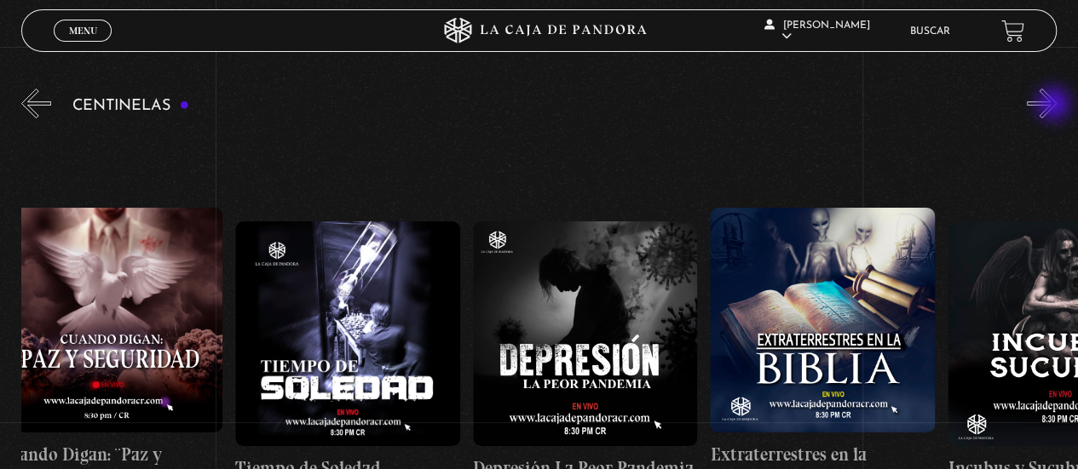
click at [1055, 106] on button "»" at bounding box center [1041, 104] width 30 height 30
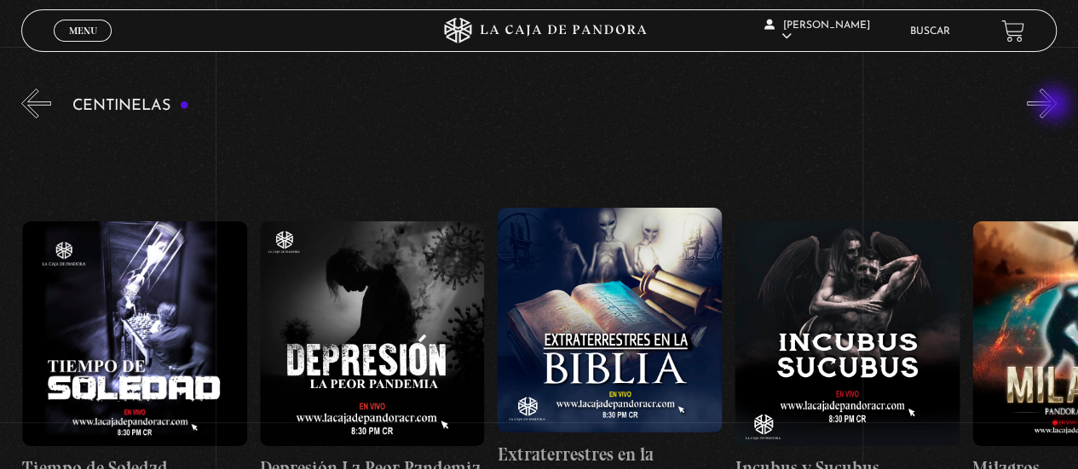
click at [1055, 106] on button "»" at bounding box center [1041, 104] width 30 height 30
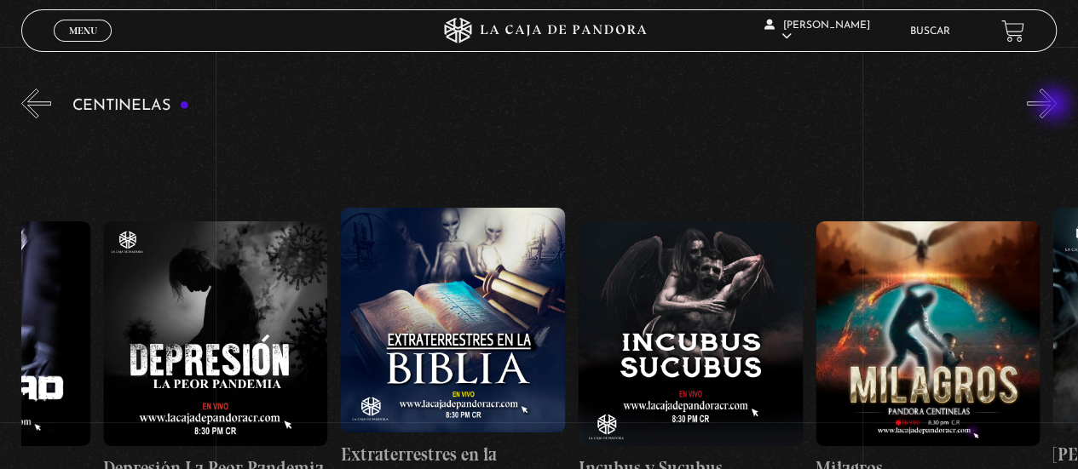
click at [1055, 106] on button "»" at bounding box center [1041, 104] width 30 height 30
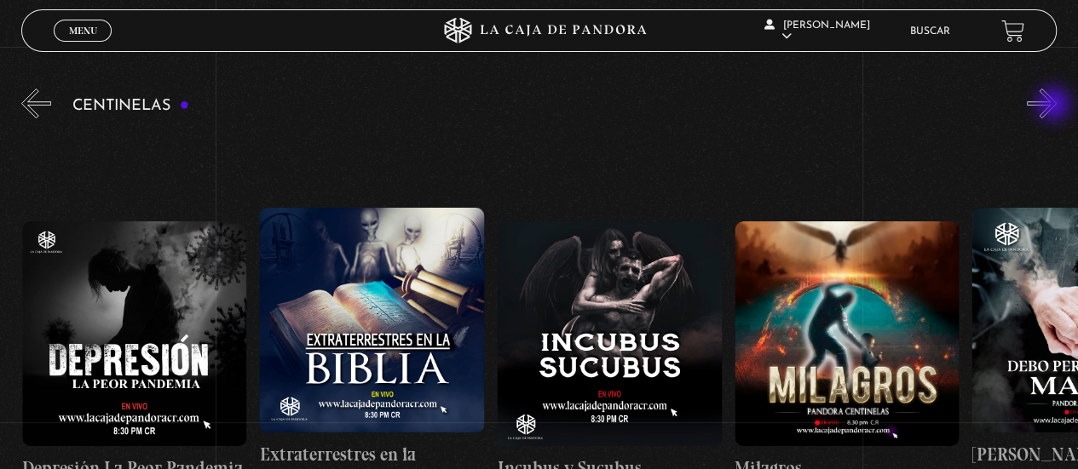
click at [1055, 106] on button "»" at bounding box center [1041, 104] width 30 height 30
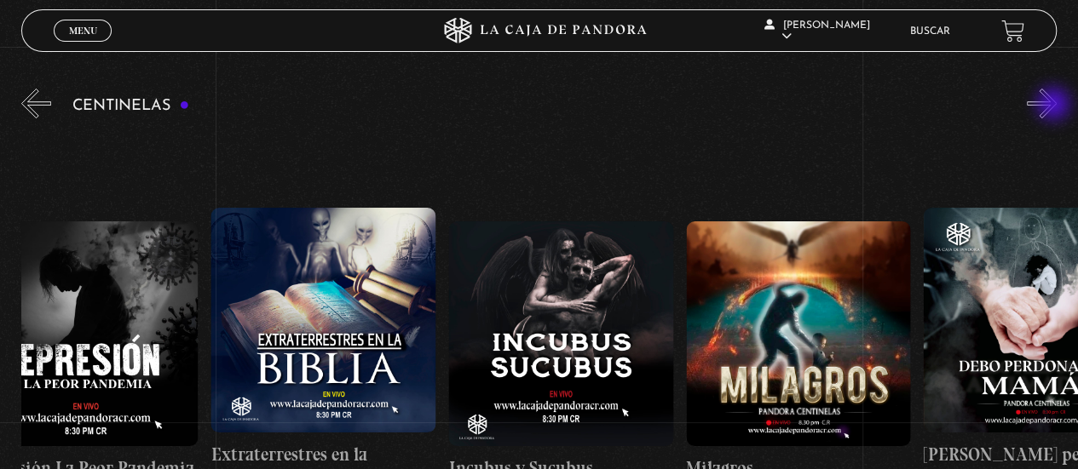
click at [1055, 106] on button "»" at bounding box center [1041, 104] width 30 height 30
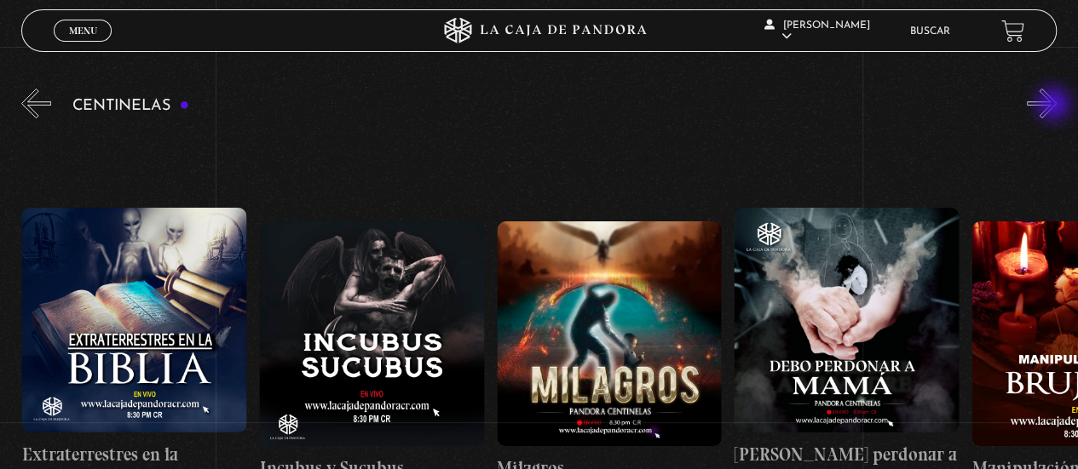
click at [1055, 106] on button "»" at bounding box center [1041, 104] width 30 height 30
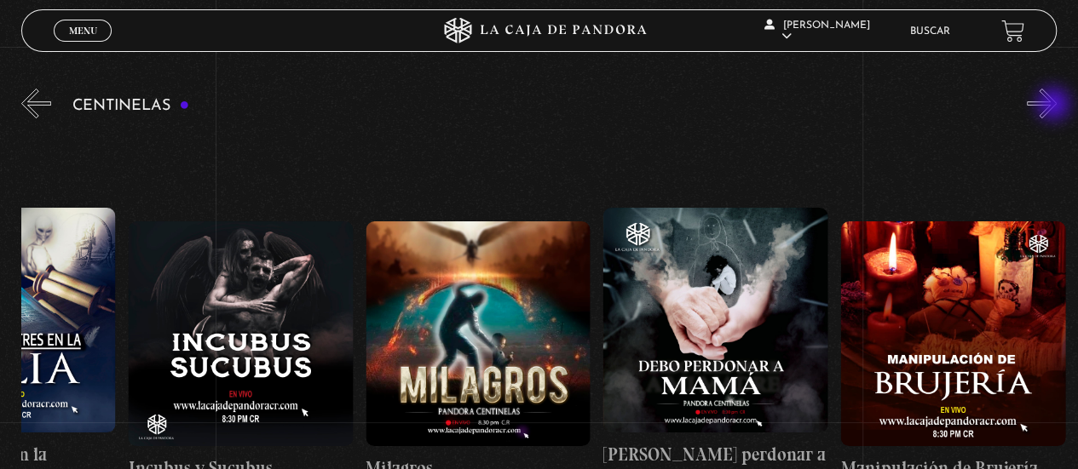
click at [1055, 106] on button "»" at bounding box center [1041, 104] width 30 height 30
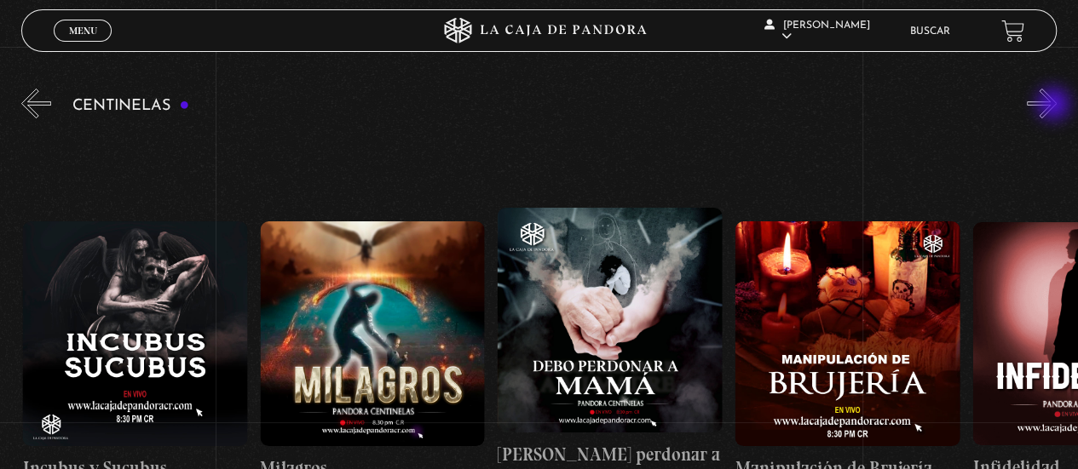
click at [1055, 106] on button "»" at bounding box center [1041, 104] width 30 height 30
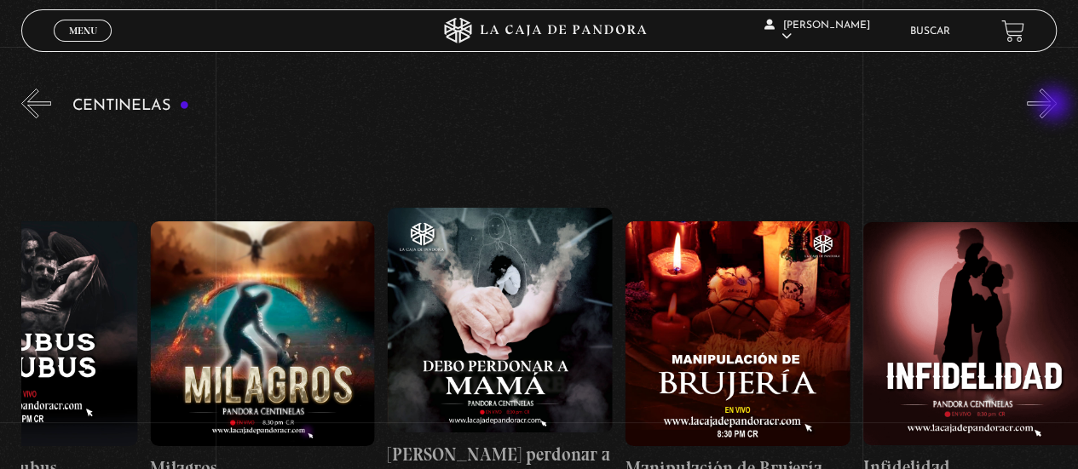
click at [1055, 106] on button "»" at bounding box center [1041, 104] width 30 height 30
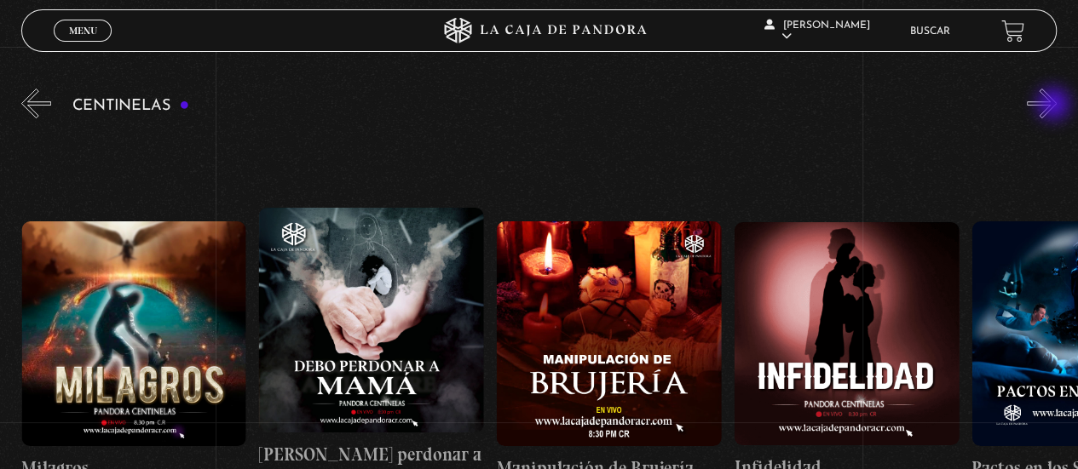
click at [1055, 106] on button "»" at bounding box center [1041, 104] width 30 height 30
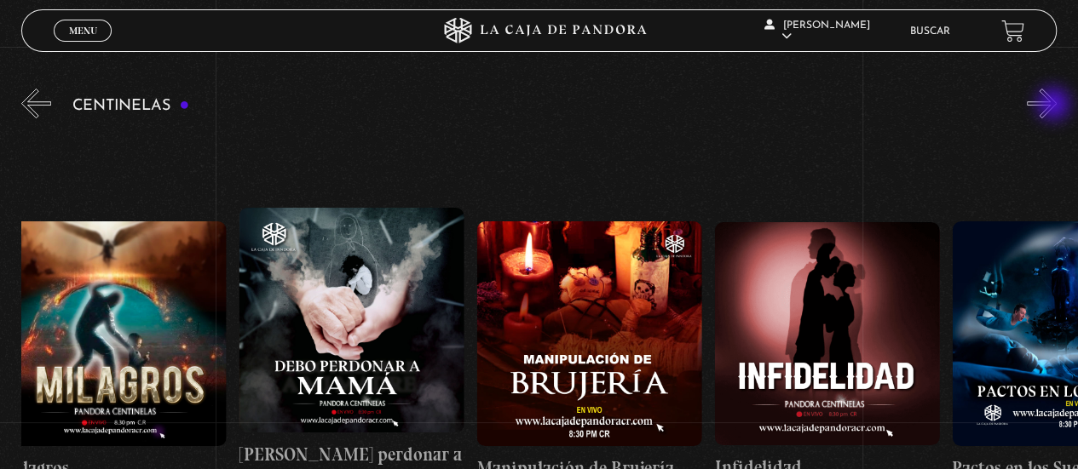
click at [1055, 106] on button "»" at bounding box center [1041, 104] width 30 height 30
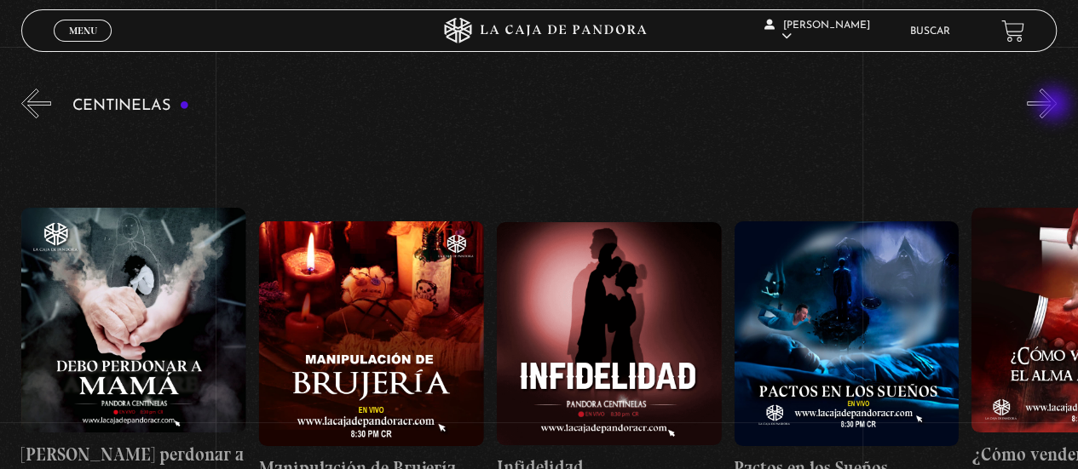
click at [1055, 106] on button "»" at bounding box center [1041, 104] width 30 height 30
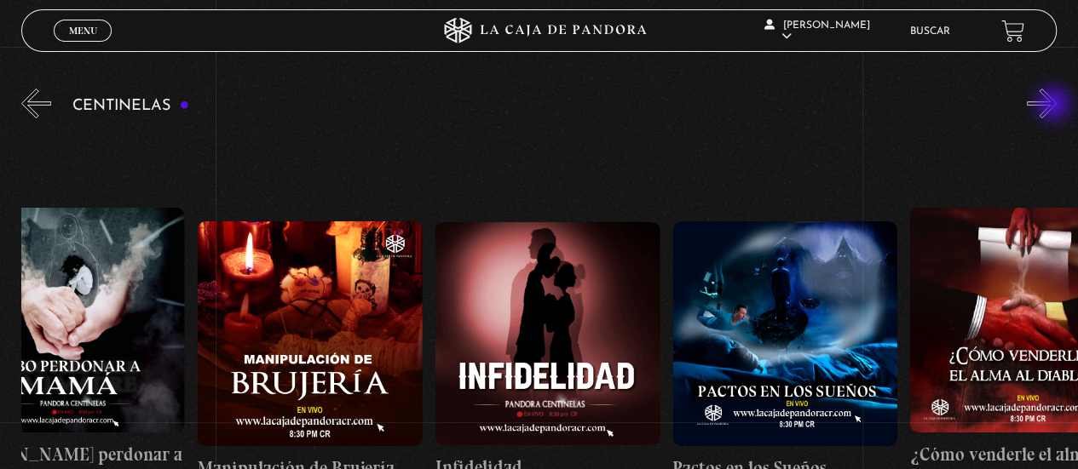
click at [1055, 106] on button "»" at bounding box center [1041, 104] width 30 height 30
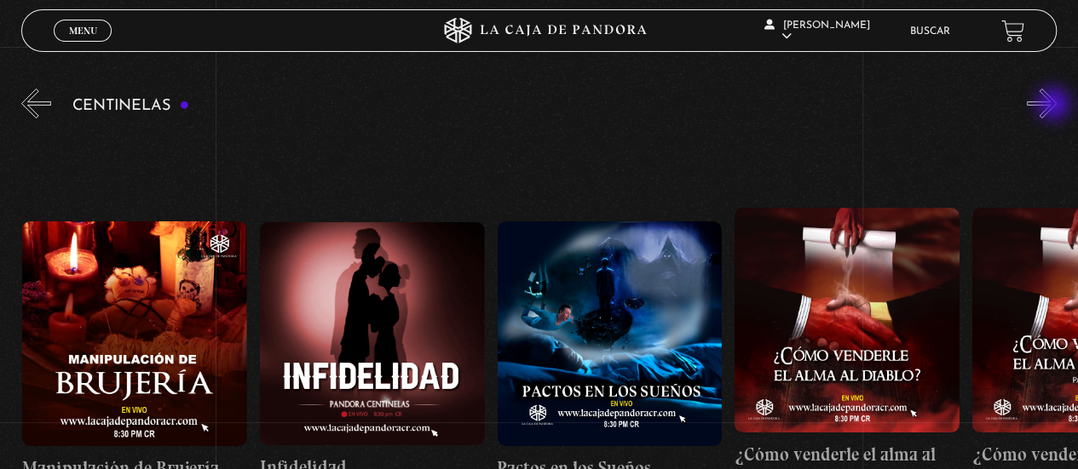
click at [1055, 106] on button "»" at bounding box center [1041, 104] width 30 height 30
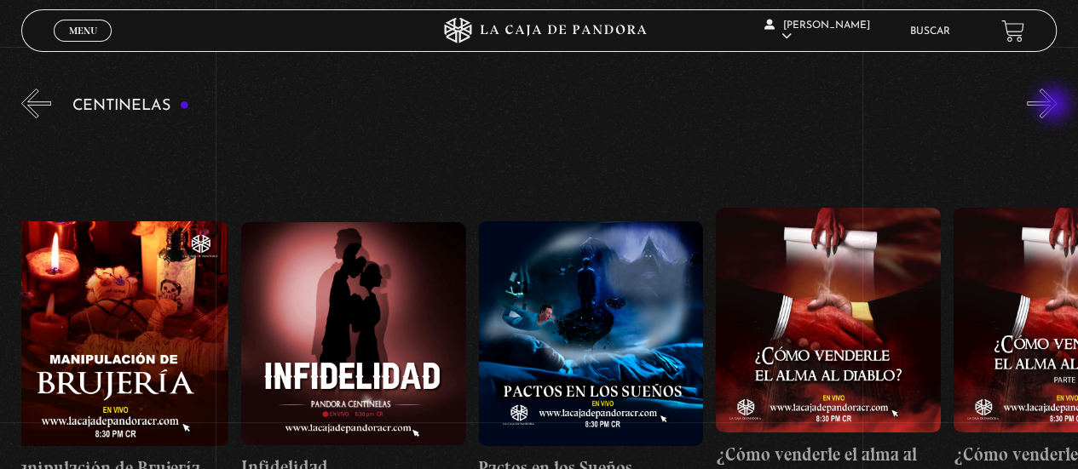
click at [1055, 106] on button "»" at bounding box center [1041, 104] width 30 height 30
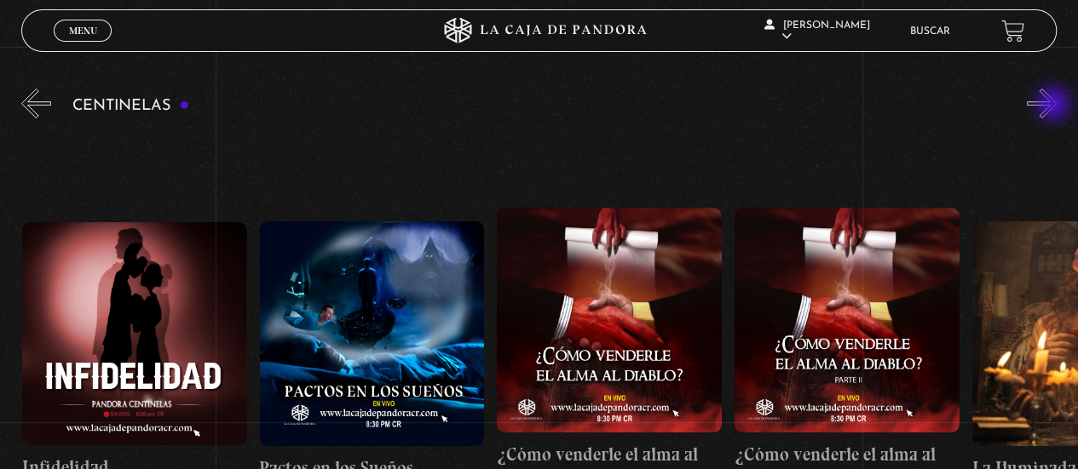
click at [1055, 106] on button "»" at bounding box center [1041, 104] width 30 height 30
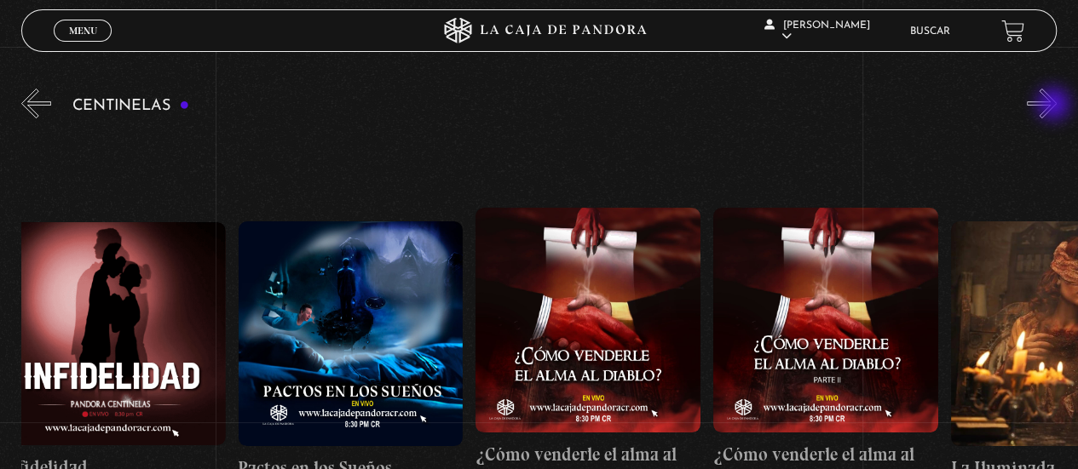
click at [1055, 106] on button "»" at bounding box center [1041, 104] width 30 height 30
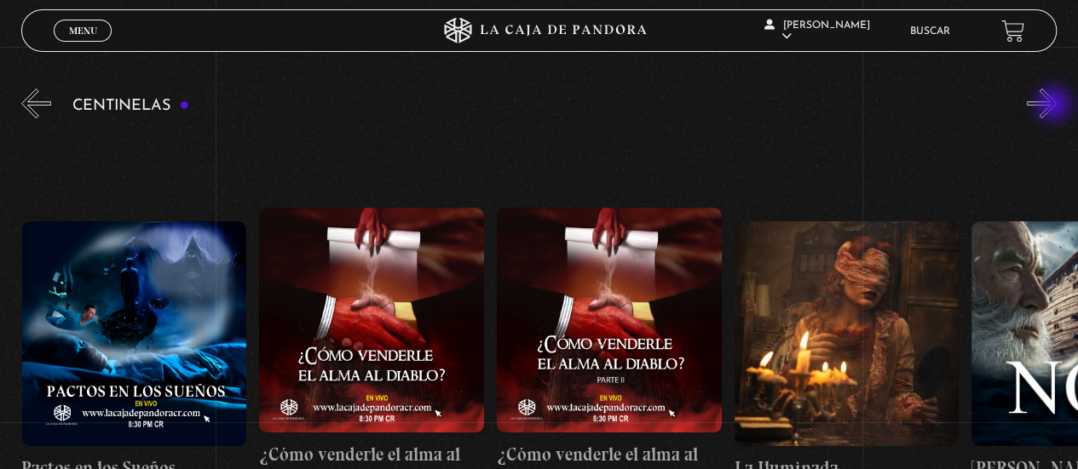
click at [1055, 106] on button "»" at bounding box center [1041, 104] width 30 height 30
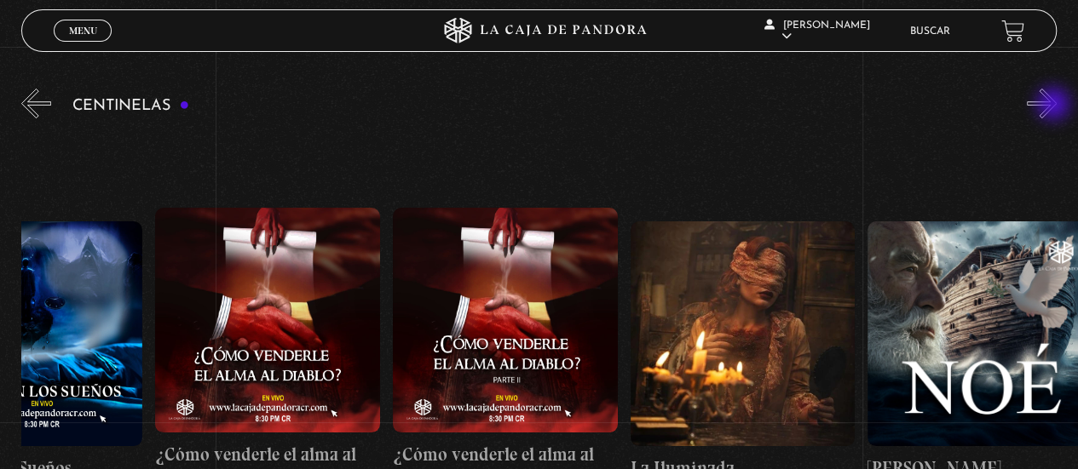
click at [1055, 106] on button "»" at bounding box center [1041, 104] width 30 height 30
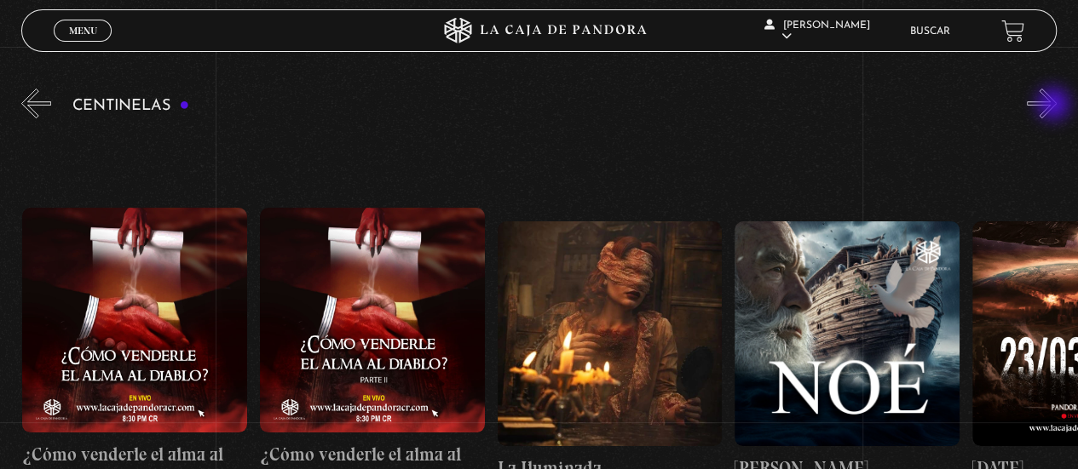
click at [1055, 106] on button "»" at bounding box center [1041, 104] width 30 height 30
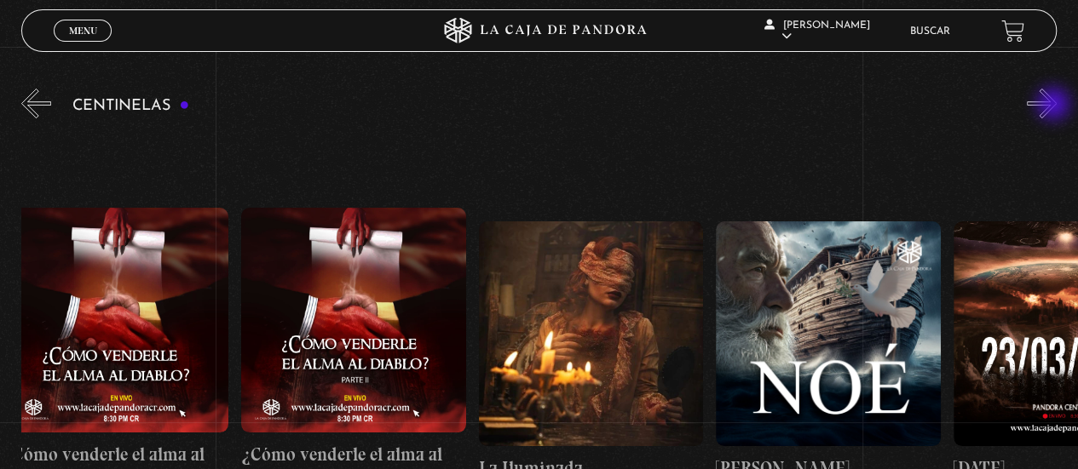
click at [1055, 106] on button "»" at bounding box center [1041, 104] width 30 height 30
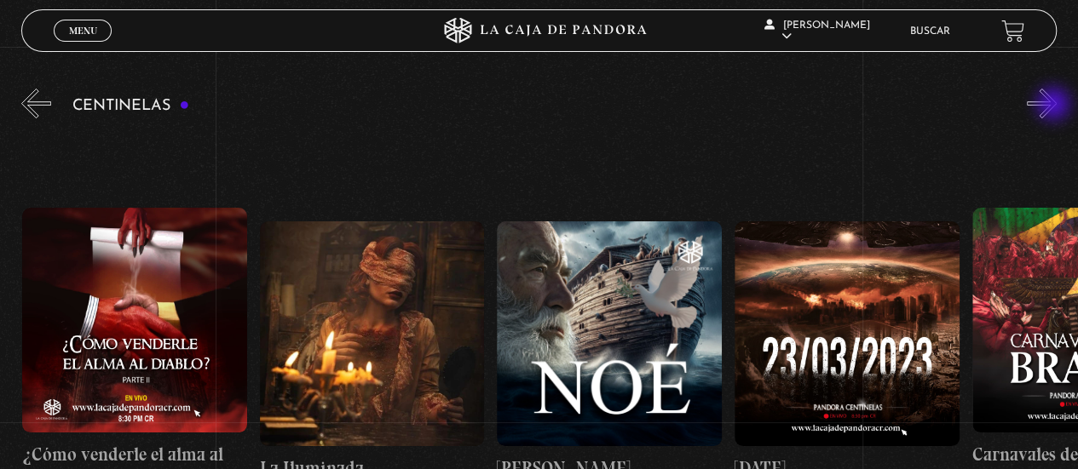
click at [1055, 106] on button "»" at bounding box center [1041, 104] width 30 height 30
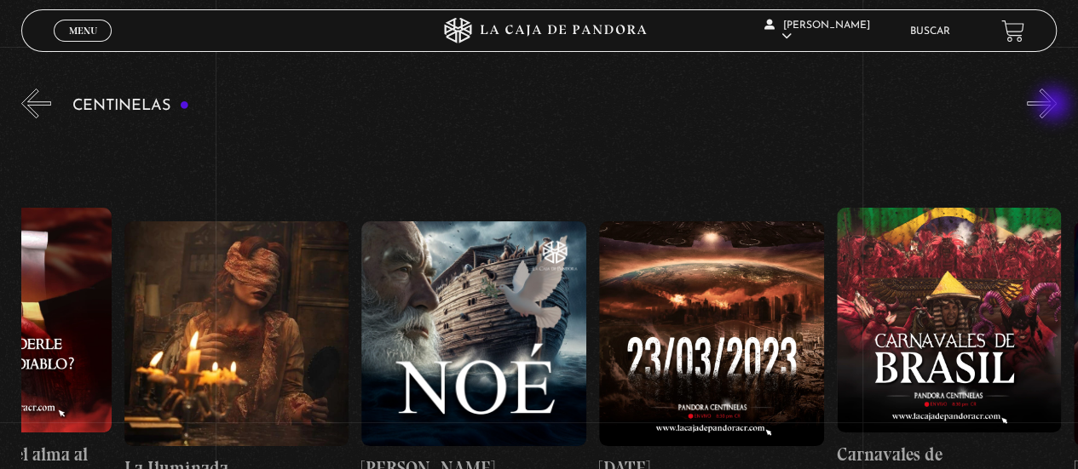
click at [1055, 106] on button "»" at bounding box center [1041, 104] width 30 height 30
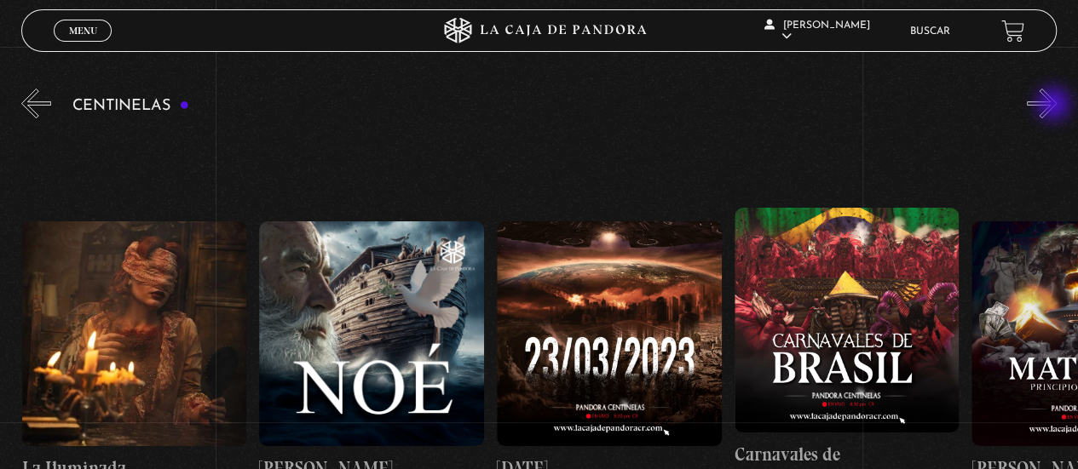
click at [1055, 106] on button "»" at bounding box center [1041, 104] width 30 height 30
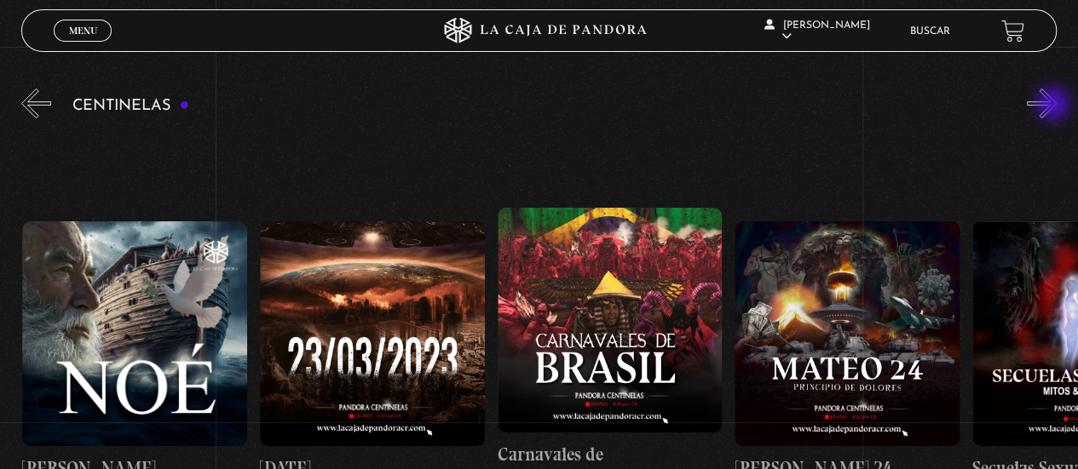
scroll to position [0, 10206]
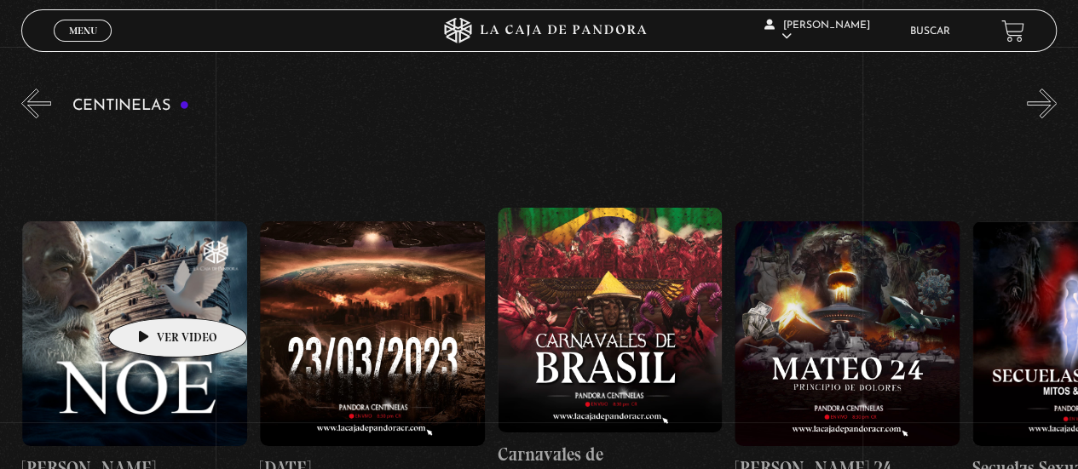
click at [151, 292] on figure at bounding box center [134, 333] width 225 height 225
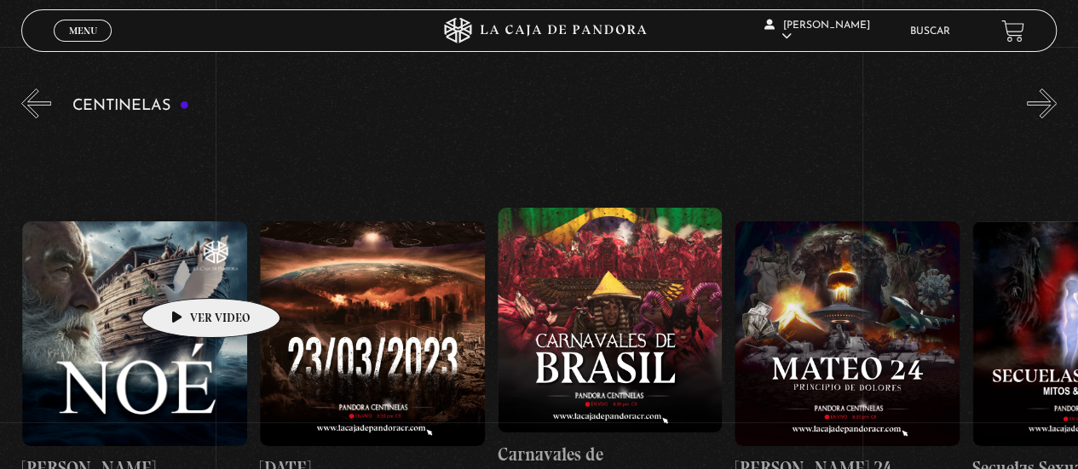
click at [184, 273] on figure at bounding box center [134, 333] width 225 height 225
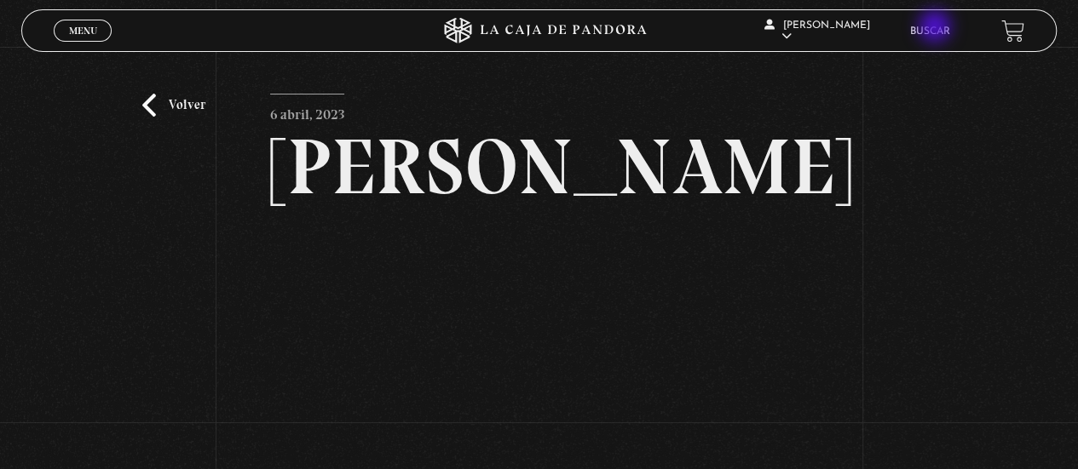
click at [936, 28] on link "Buscar" at bounding box center [930, 31] width 40 height 10
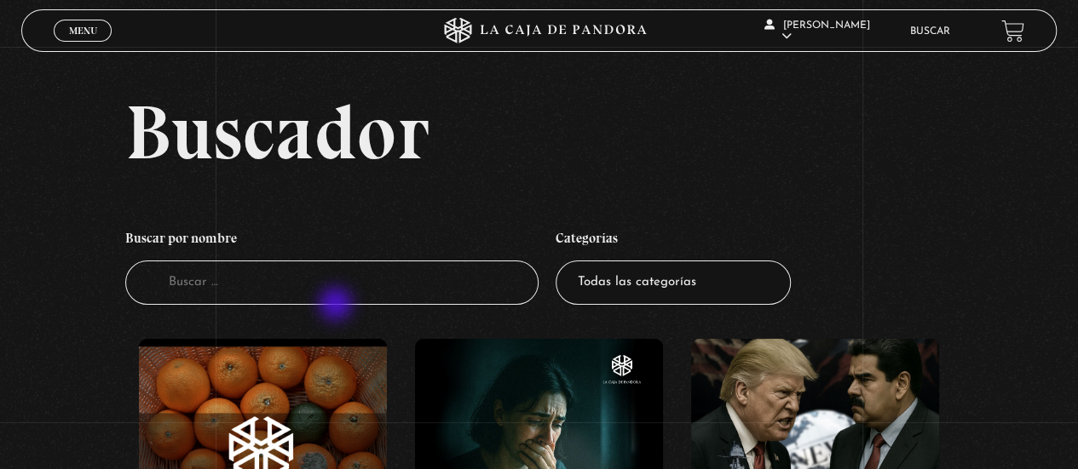
click at [337, 293] on input "Buscador" at bounding box center [332, 283] width 414 height 45
type input "[DEMOGRAPHIC_DATA]"
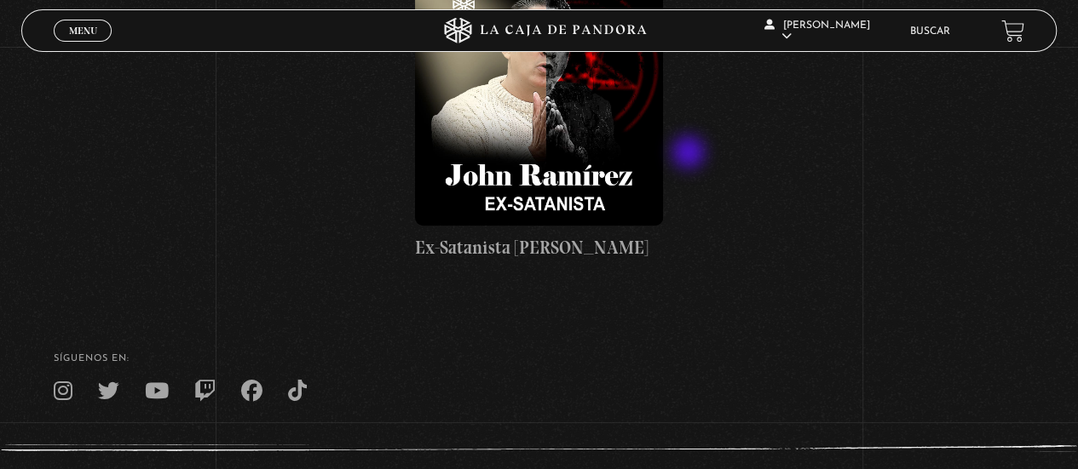
scroll to position [281, 0]
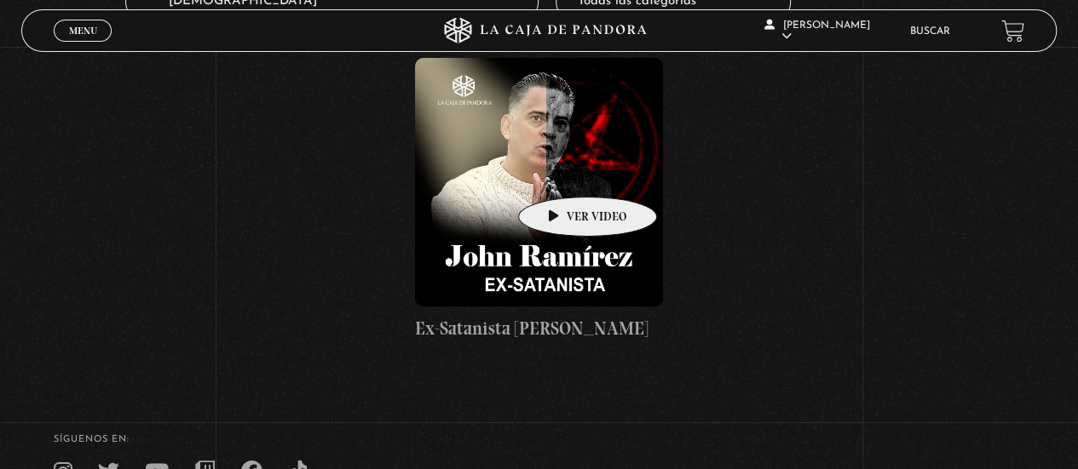
click at [560, 171] on figure at bounding box center [539, 182] width 248 height 248
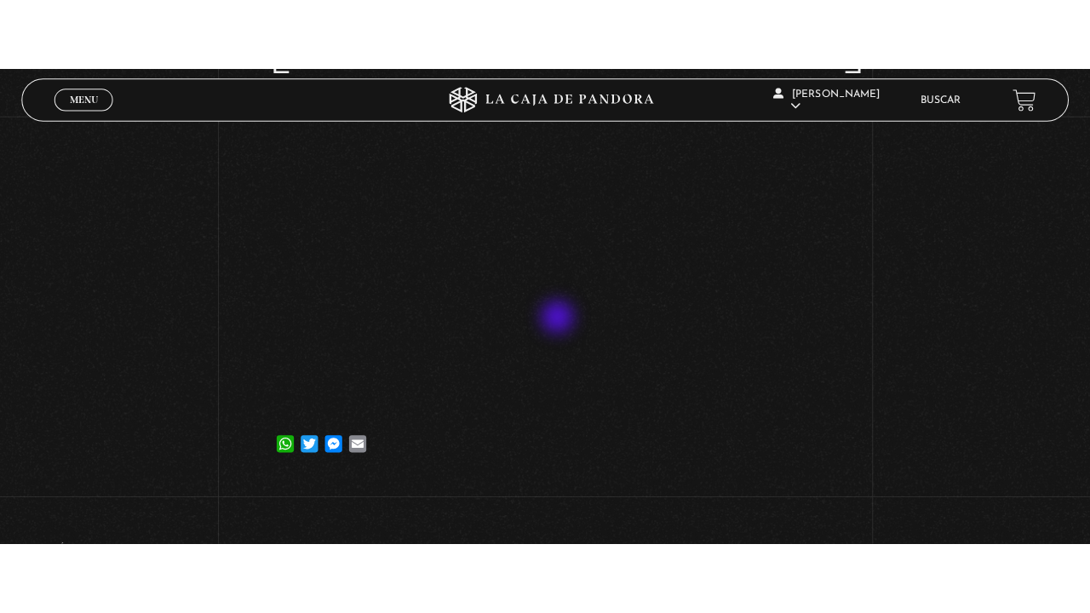
scroll to position [256, 0]
